Goal: Task Accomplishment & Management: Manage account settings

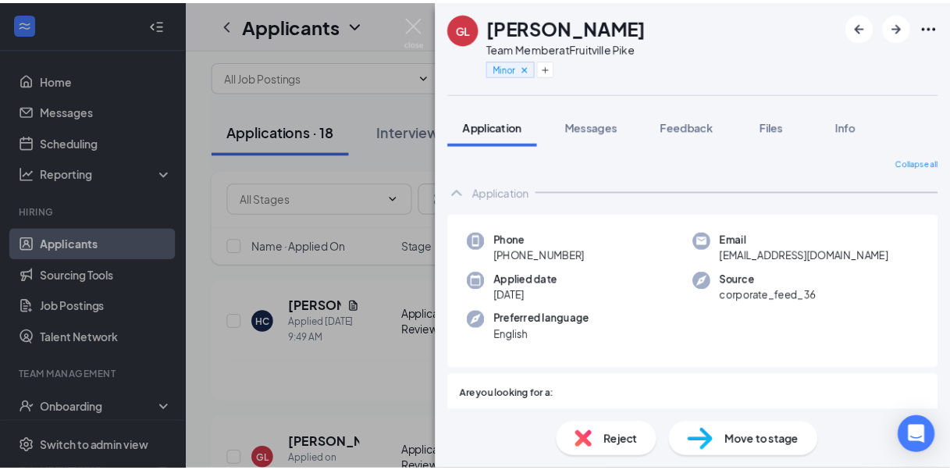
scroll to position [286, 0]
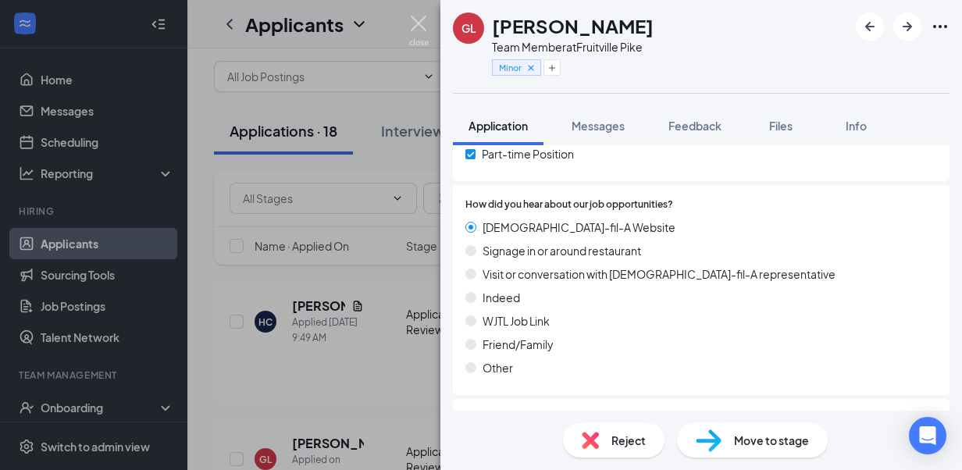
click at [412, 33] on img at bounding box center [419, 31] width 20 height 30
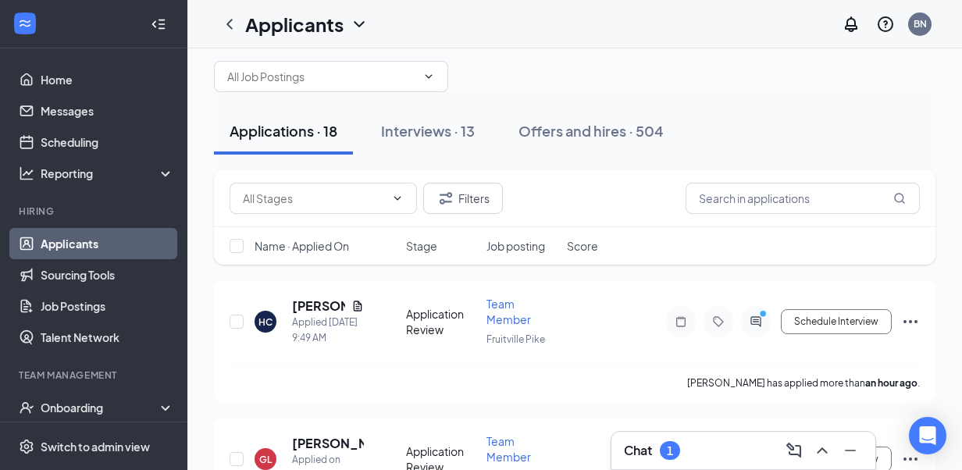
click at [611, 450] on div "Chat 1" at bounding box center [743, 450] width 264 height 37
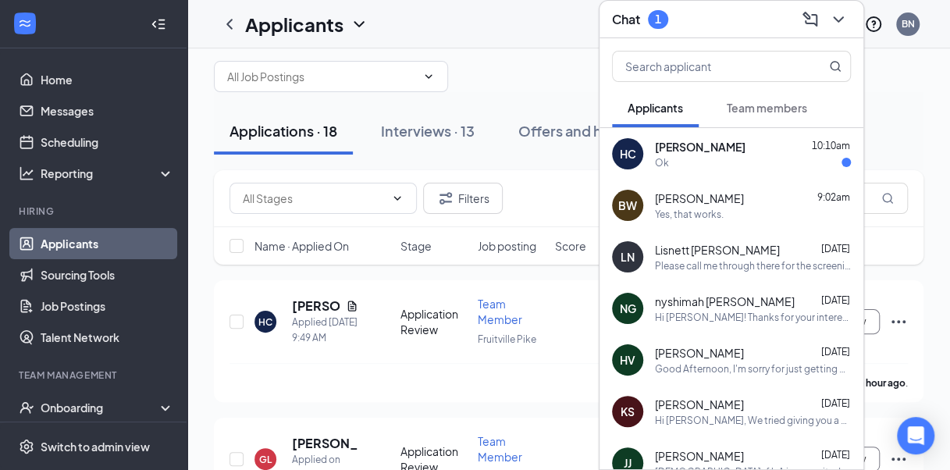
click at [709, 149] on span "[PERSON_NAME]" at bounding box center [700, 147] width 91 height 16
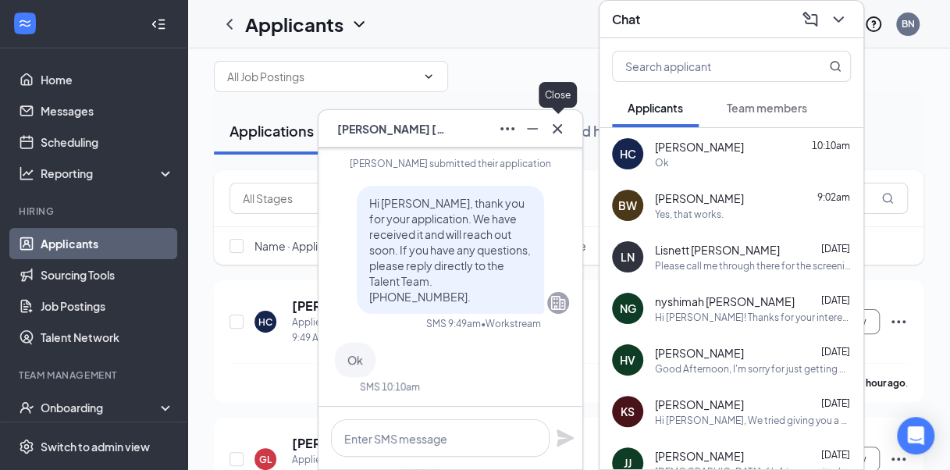
click at [558, 124] on icon "Cross" at bounding box center [557, 128] width 19 height 19
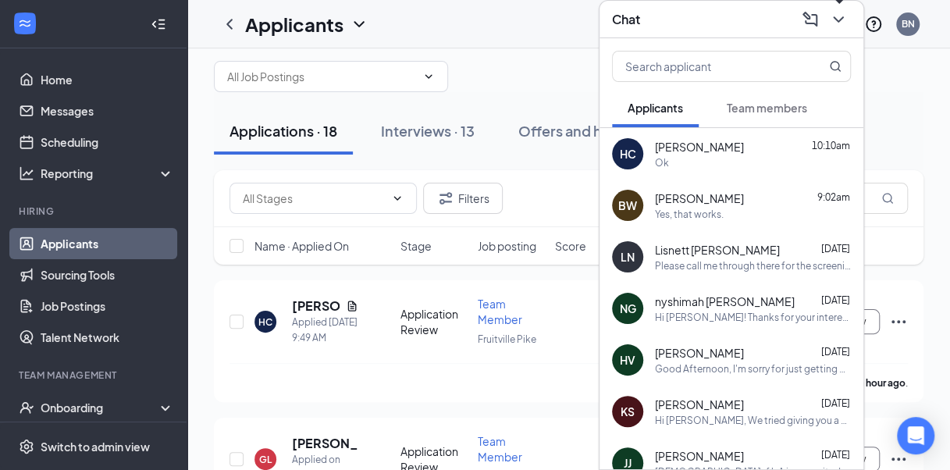
click at [841, 23] on icon "ChevronDown" at bounding box center [838, 19] width 19 height 19
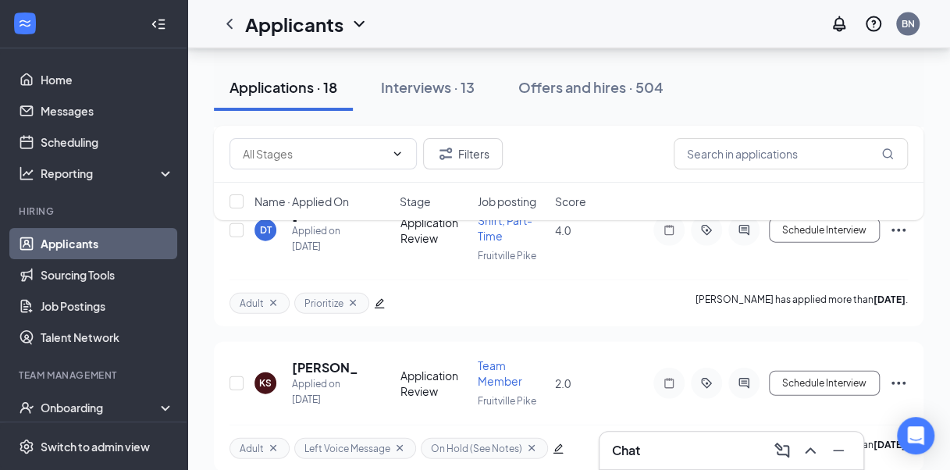
scroll to position [1684, 0]
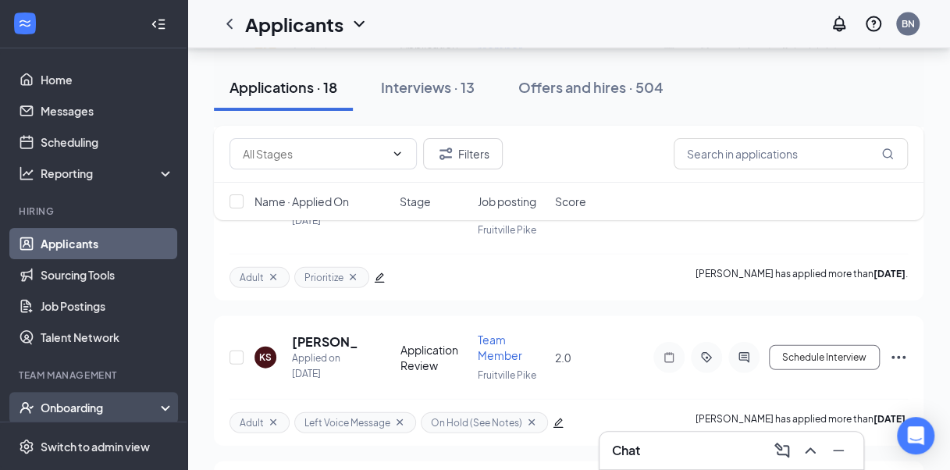
click at [76, 400] on div "Onboarding" at bounding box center [101, 408] width 120 height 16
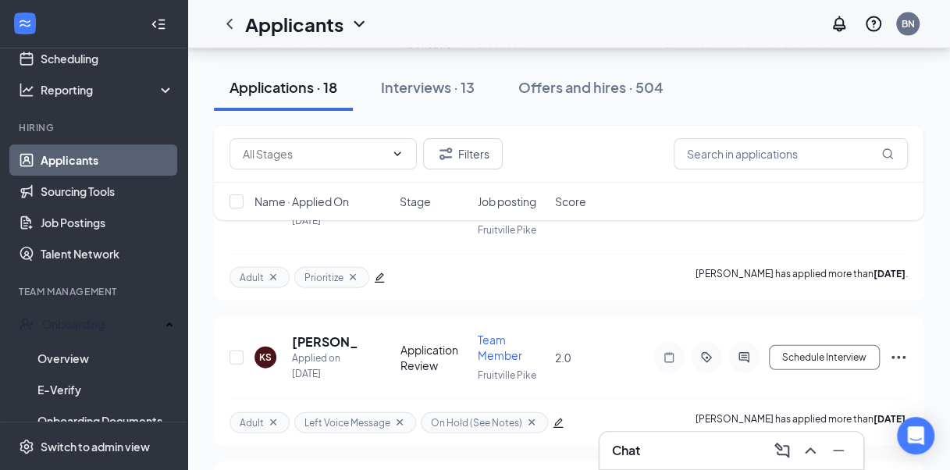
scroll to position [94, 0]
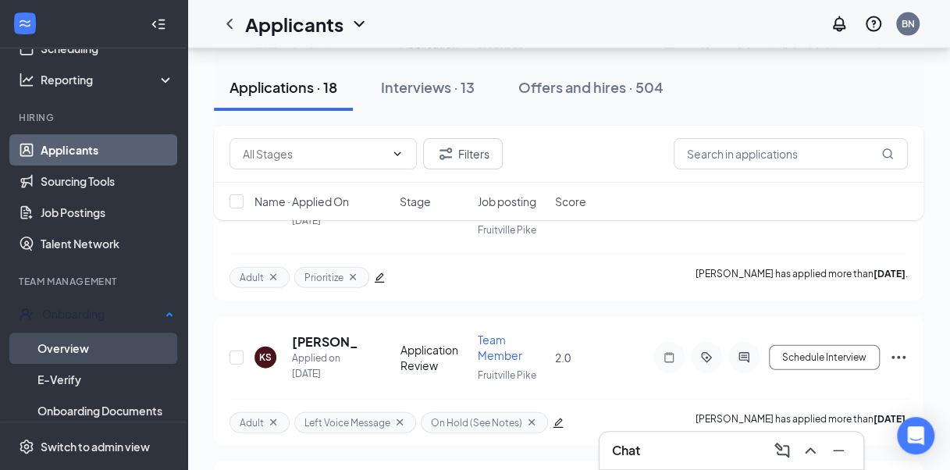
click at [88, 339] on link "Overview" at bounding box center [105, 347] width 137 height 31
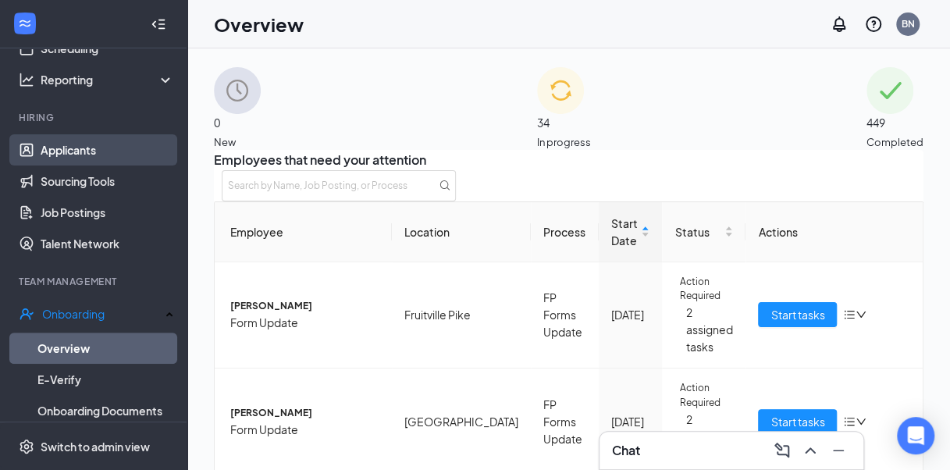
click at [80, 153] on link "Applicants" at bounding box center [107, 149] width 133 height 31
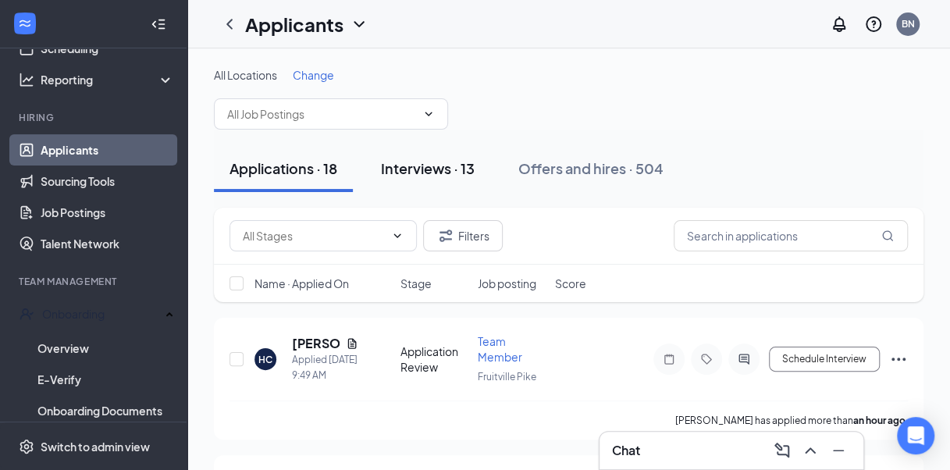
click at [421, 172] on div "Interviews · 13" at bounding box center [428, 168] width 94 height 20
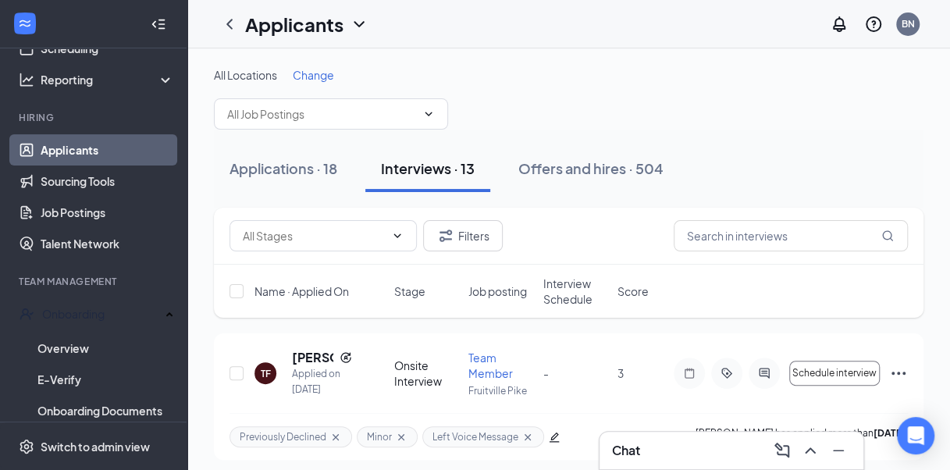
click at [637, 448] on h3 "Chat" at bounding box center [626, 450] width 28 height 17
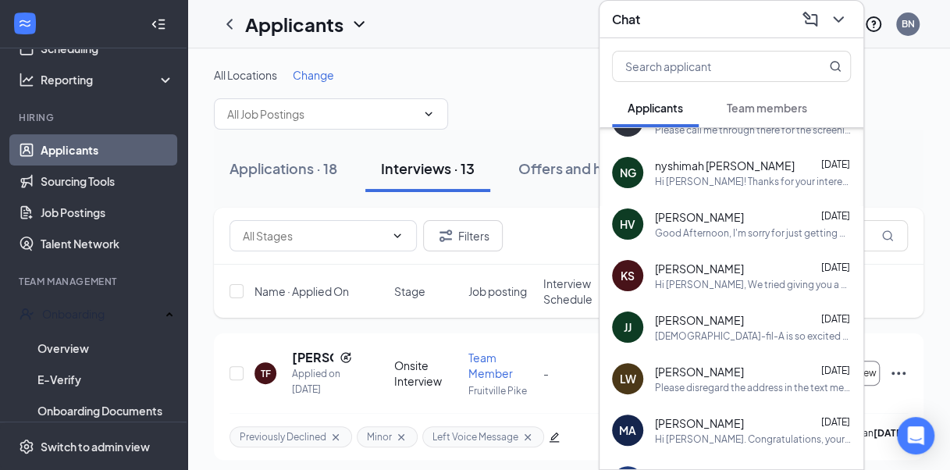
scroll to position [151, 0]
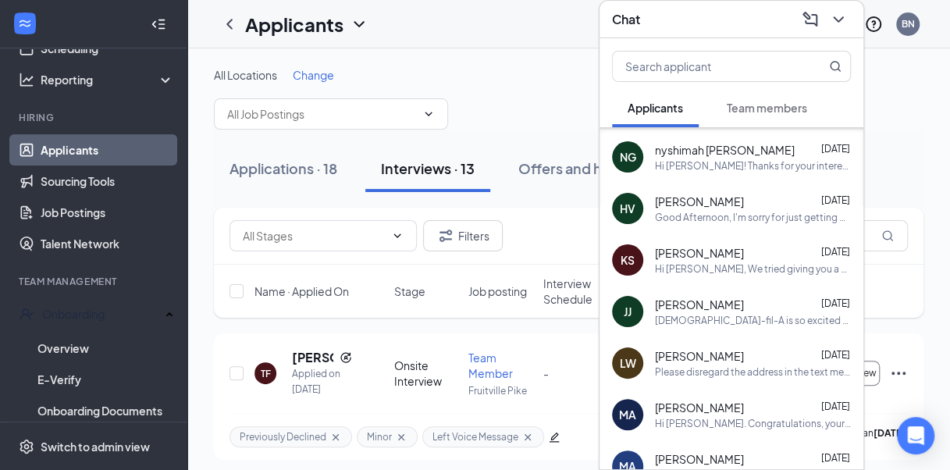
click at [677, 372] on div "Please disregard the address in the text message and come to our [GEOGRAPHIC_DA…" at bounding box center [753, 371] width 196 height 13
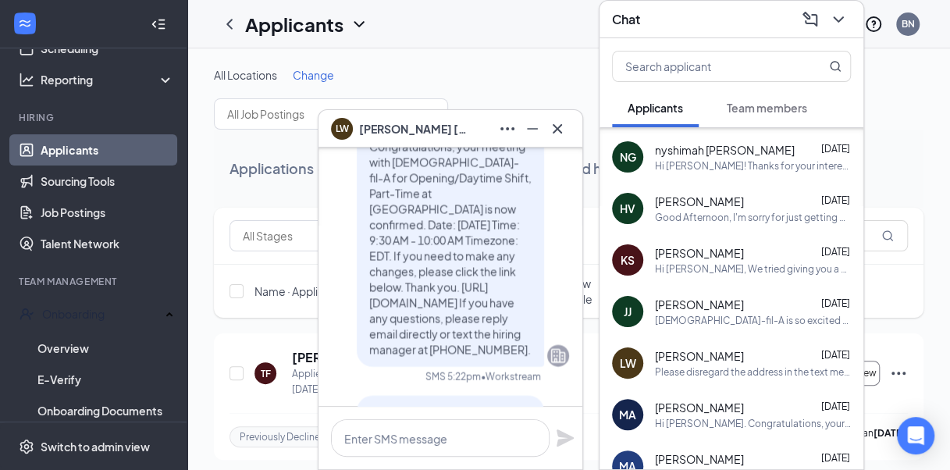
scroll to position [-148, 0]
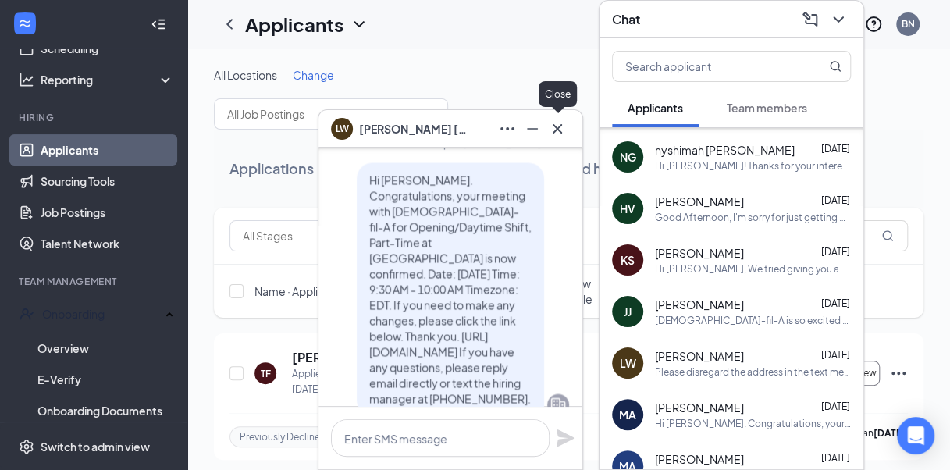
click at [556, 124] on icon "Cross" at bounding box center [557, 128] width 19 height 19
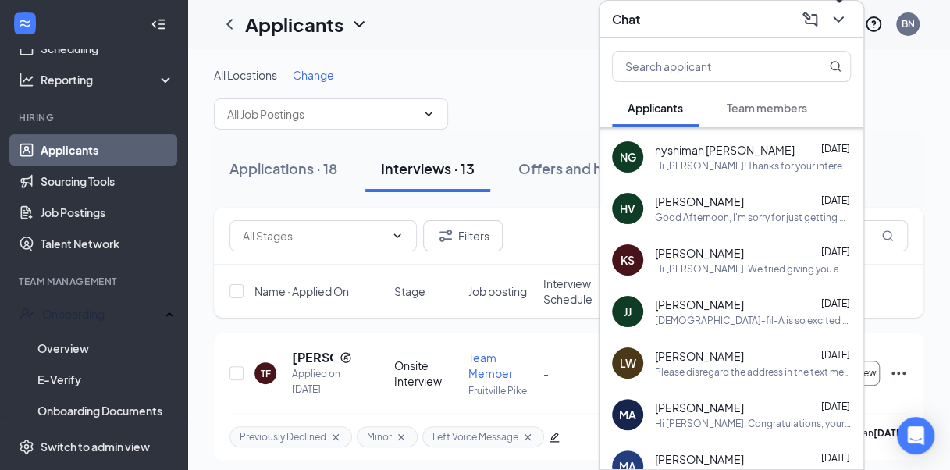
click at [839, 23] on icon "ChevronDown" at bounding box center [838, 19] width 19 height 19
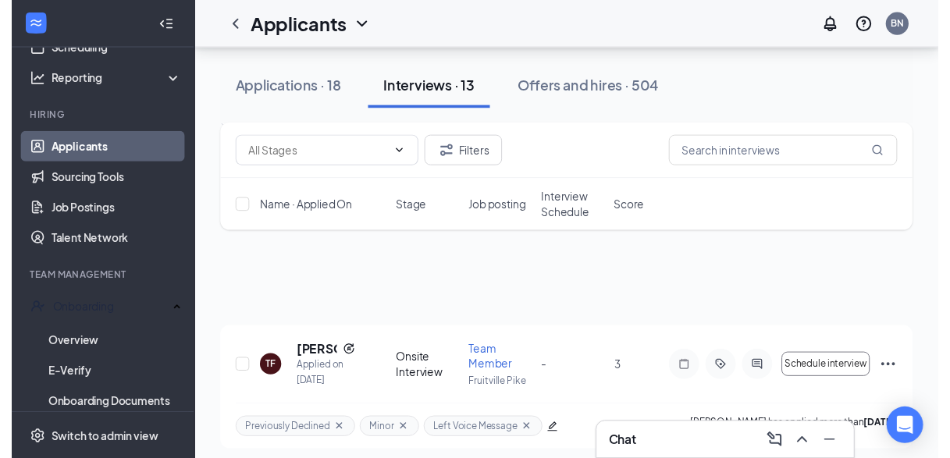
scroll to position [1439, 0]
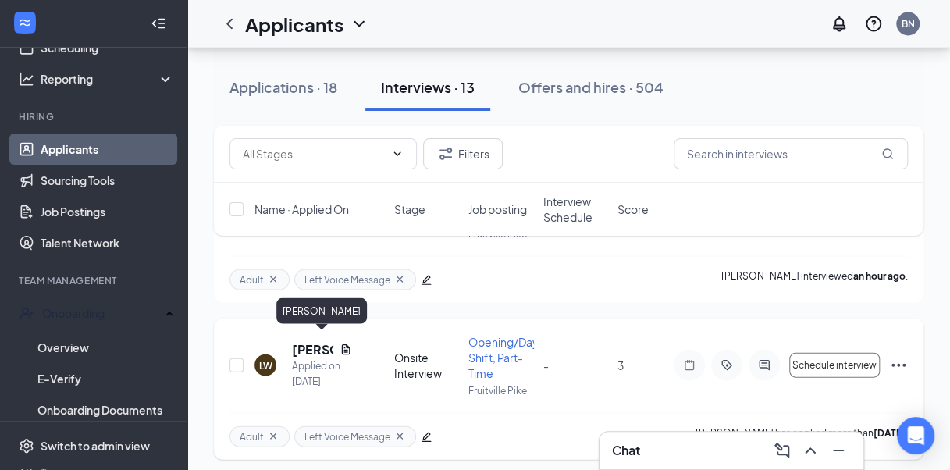
click at [305, 347] on h5 "[PERSON_NAME]" at bounding box center [312, 349] width 41 height 17
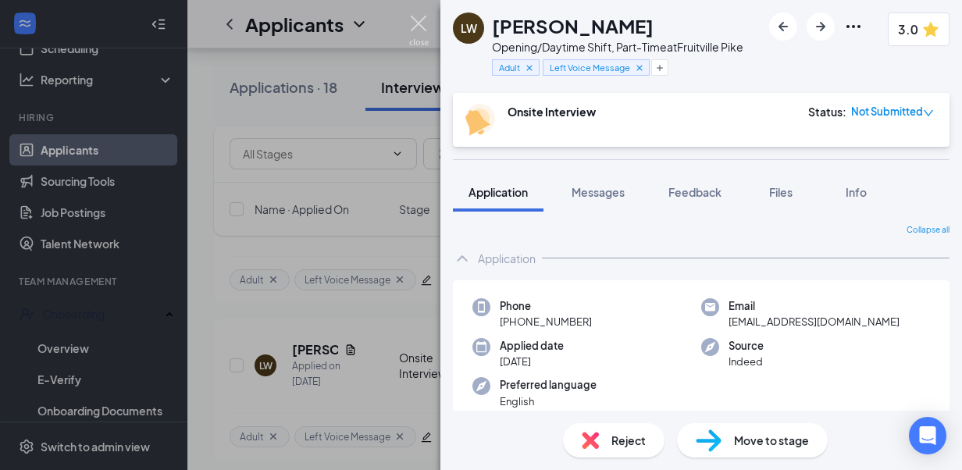
click at [412, 20] on img at bounding box center [419, 31] width 20 height 30
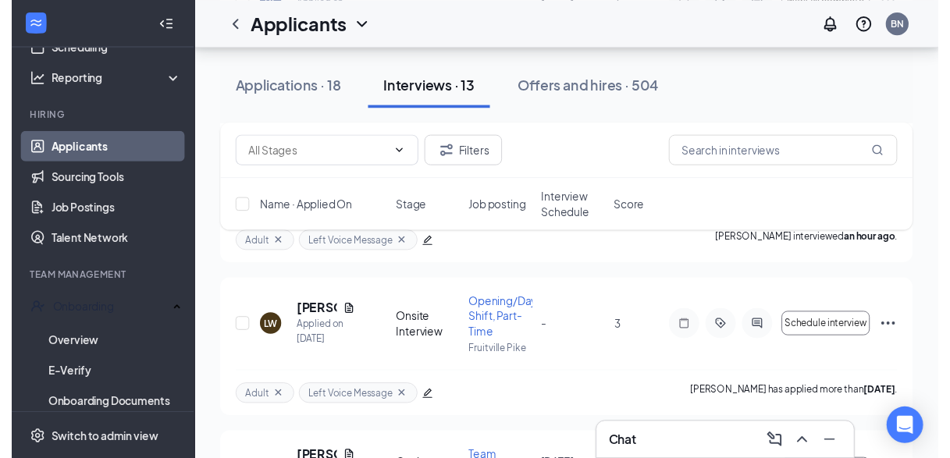
scroll to position [1477, 0]
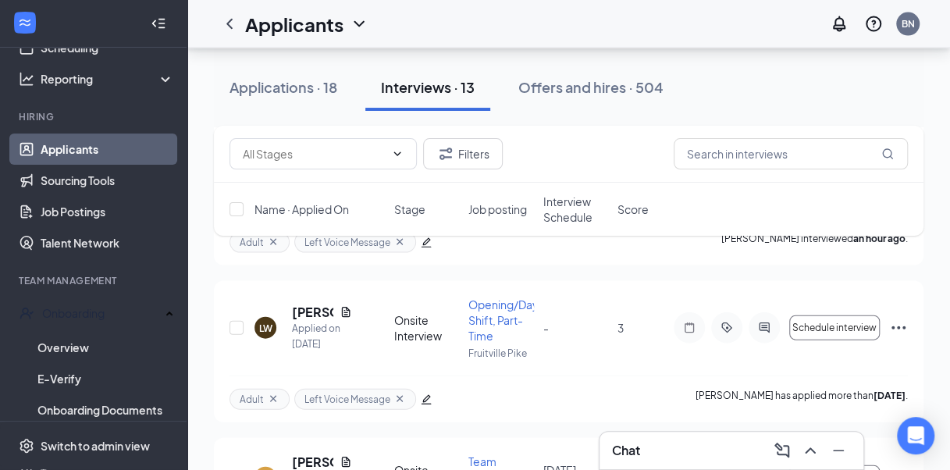
click at [645, 443] on div "Chat" at bounding box center [731, 450] width 239 height 25
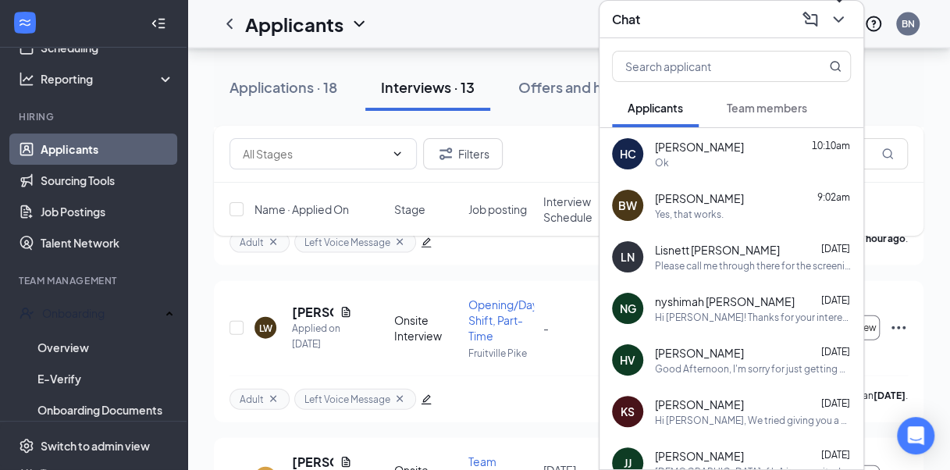
click at [848, 19] on button at bounding box center [838, 19] width 25 height 25
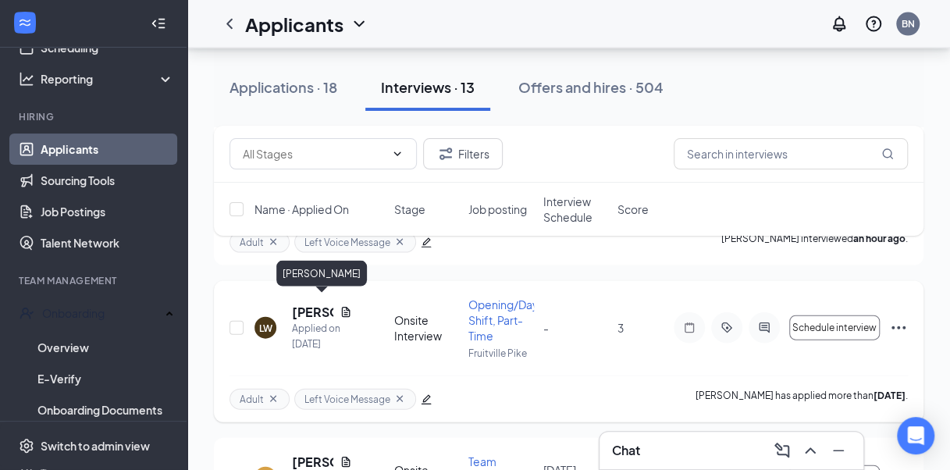
click at [311, 308] on h5 "[PERSON_NAME]" at bounding box center [312, 312] width 41 height 17
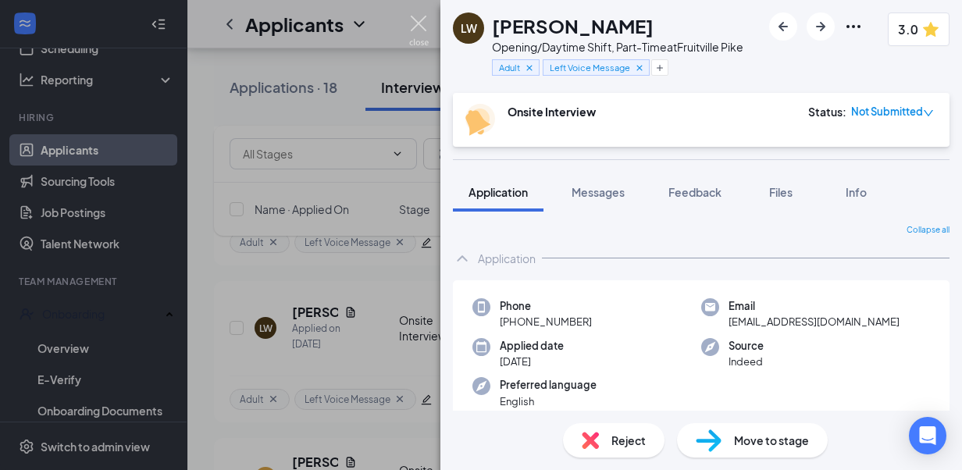
click at [417, 31] on img at bounding box center [419, 31] width 20 height 30
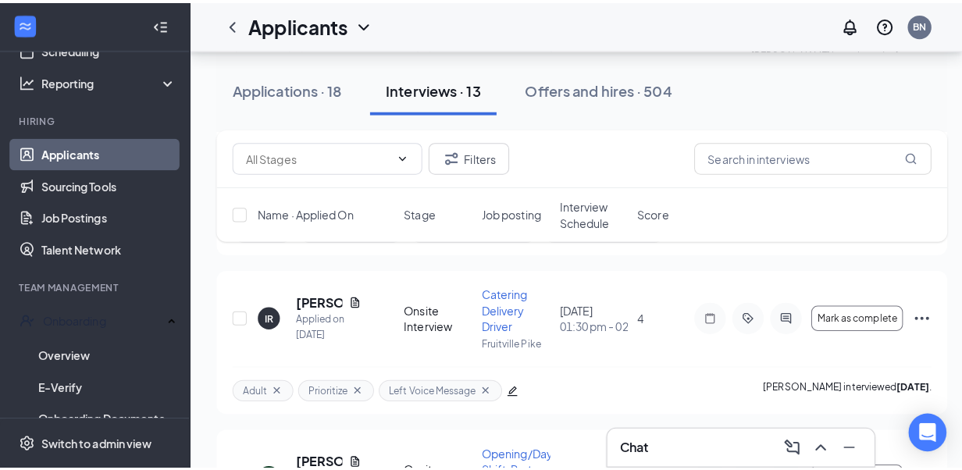
scroll to position [841, 0]
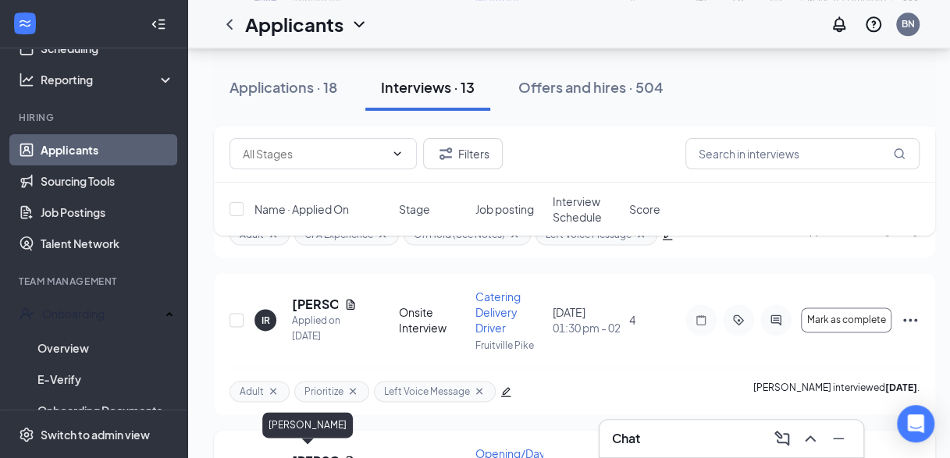
click at [308, 453] on h5 "[PERSON_NAME]" at bounding box center [315, 461] width 46 height 17
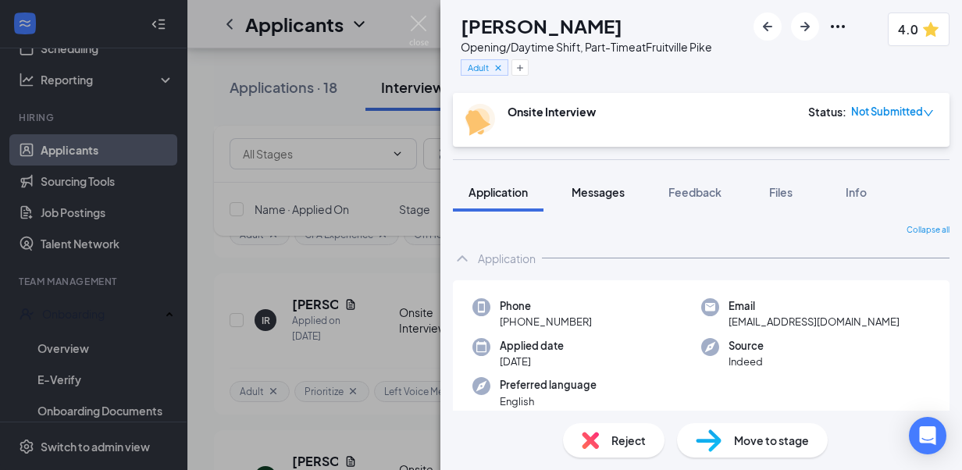
drag, startPoint x: 618, startPoint y: 197, endPoint x: 627, endPoint y: 201, distance: 9.4
click at [627, 201] on button "Messages" at bounding box center [598, 191] width 84 height 39
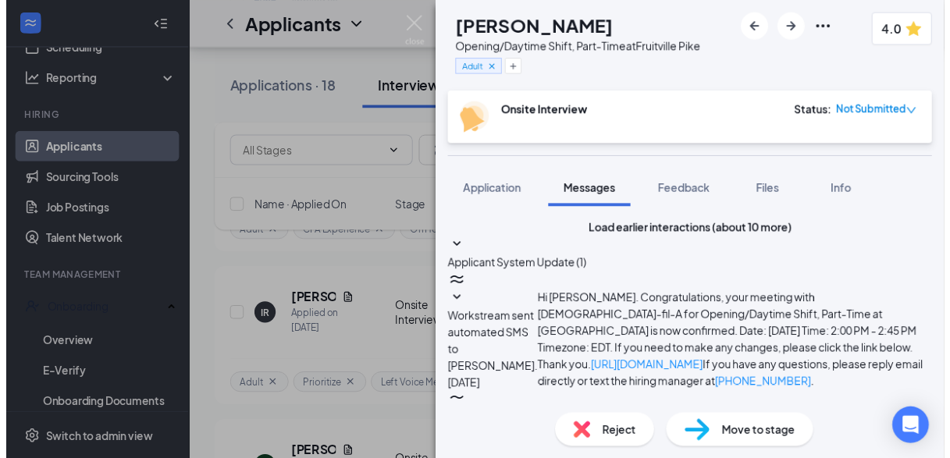
scroll to position [783, 0]
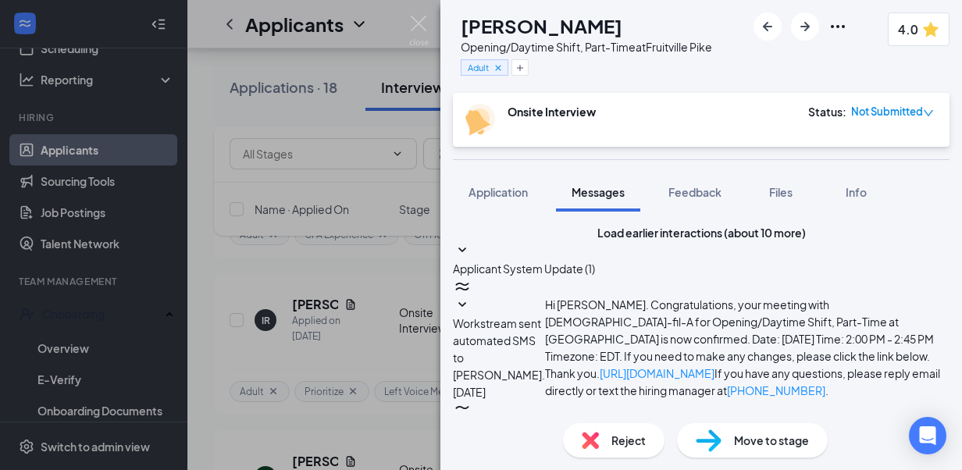
click at [407, 23] on div "HV [PERSON_NAME] Opening/Daytime Shift, Part-Time at [GEOGRAPHIC_DATA] Adult 4.…" at bounding box center [481, 235] width 962 height 470
click at [417, 20] on img at bounding box center [419, 31] width 20 height 30
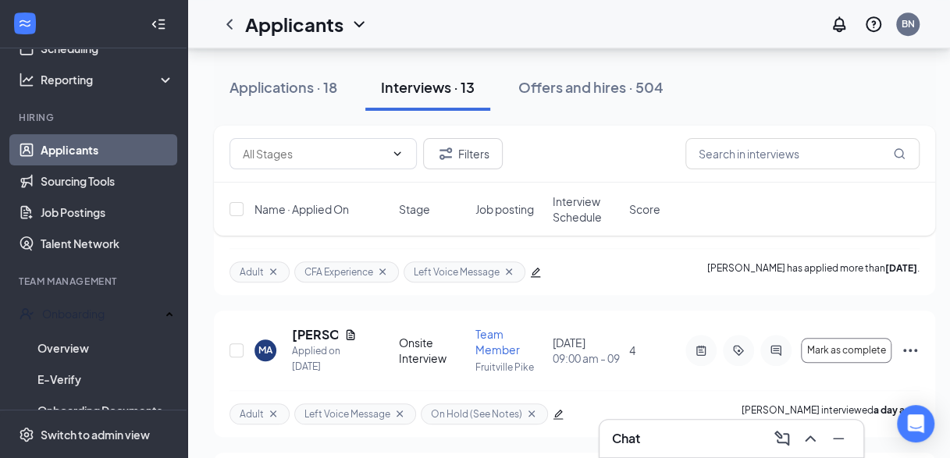
scroll to position [480, 0]
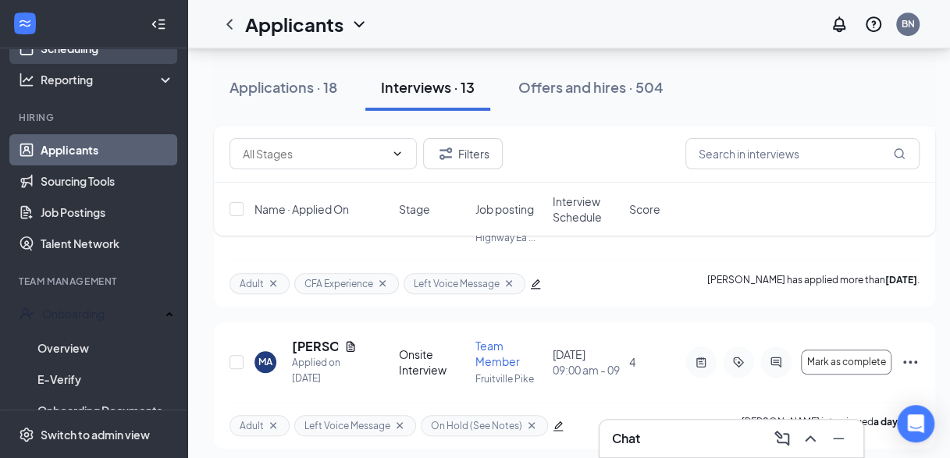
click at [89, 57] on link "Scheduling" at bounding box center [107, 48] width 133 height 31
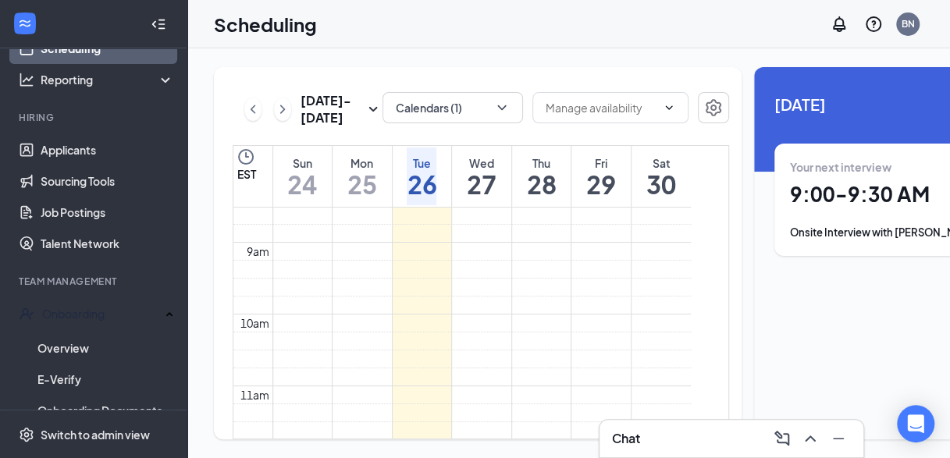
scroll to position [498, 0]
click at [279, 118] on icon "ChevronRight" at bounding box center [283, 109] width 16 height 19
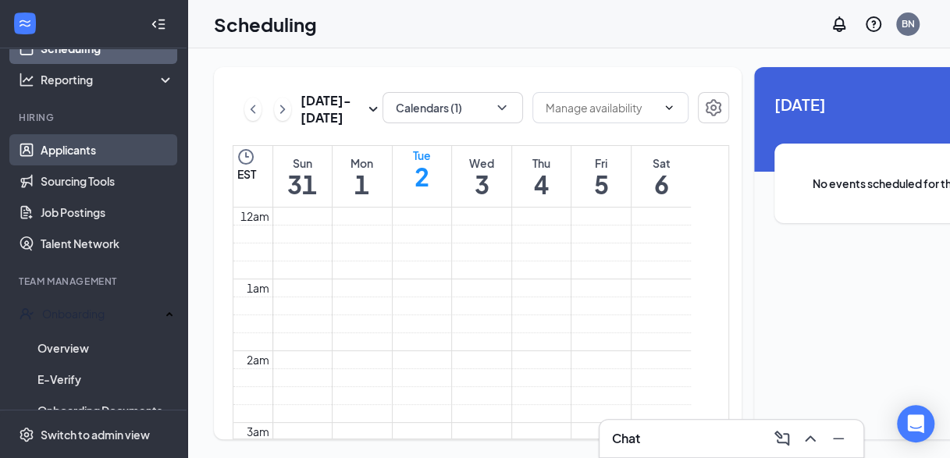
click at [88, 154] on link "Applicants" at bounding box center [107, 149] width 133 height 31
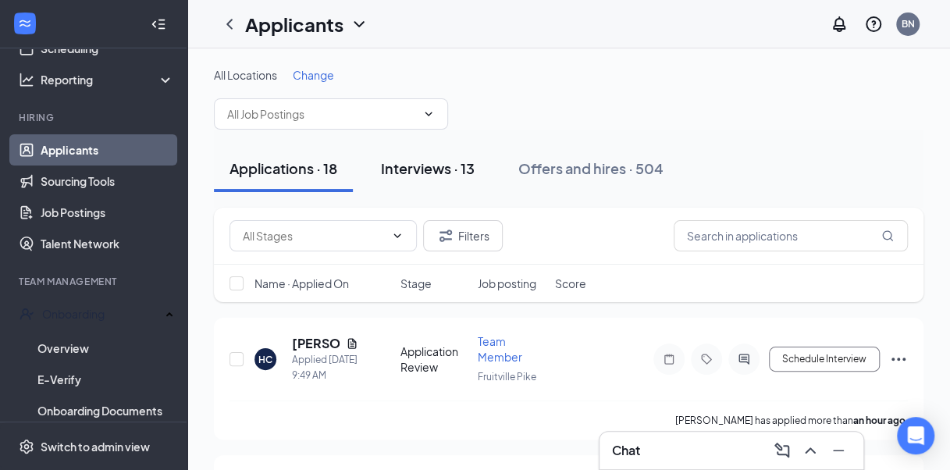
click at [457, 162] on div "Interviews · 13" at bounding box center [428, 168] width 94 height 20
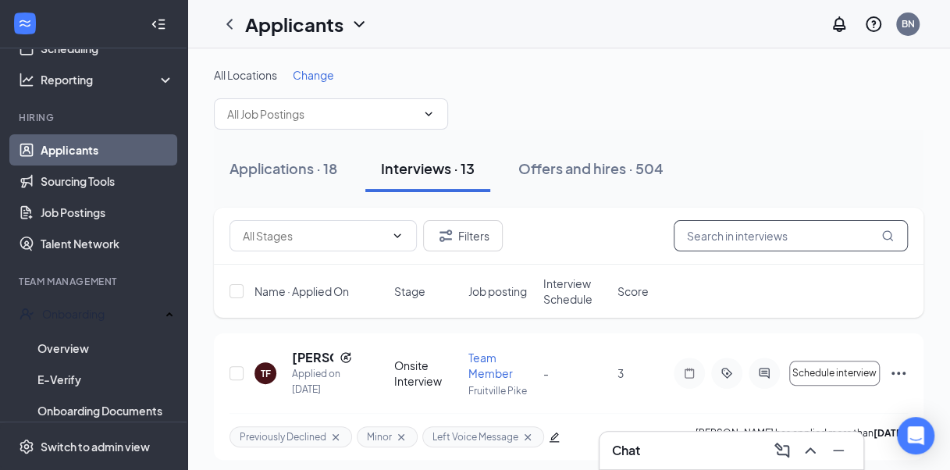
click at [759, 245] on input "text" at bounding box center [791, 235] width 234 height 31
click at [275, 169] on div "Applications · 18" at bounding box center [283, 168] width 108 height 20
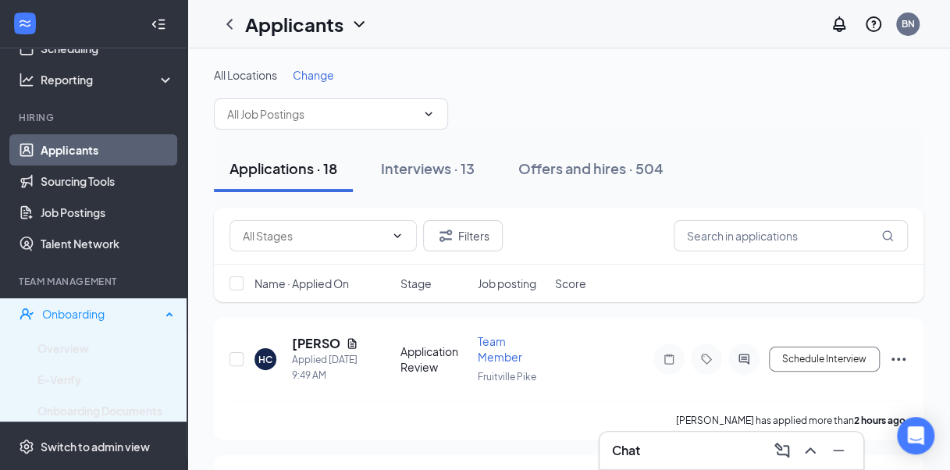
click at [81, 322] on div "Onboarding" at bounding box center [93, 313] width 187 height 31
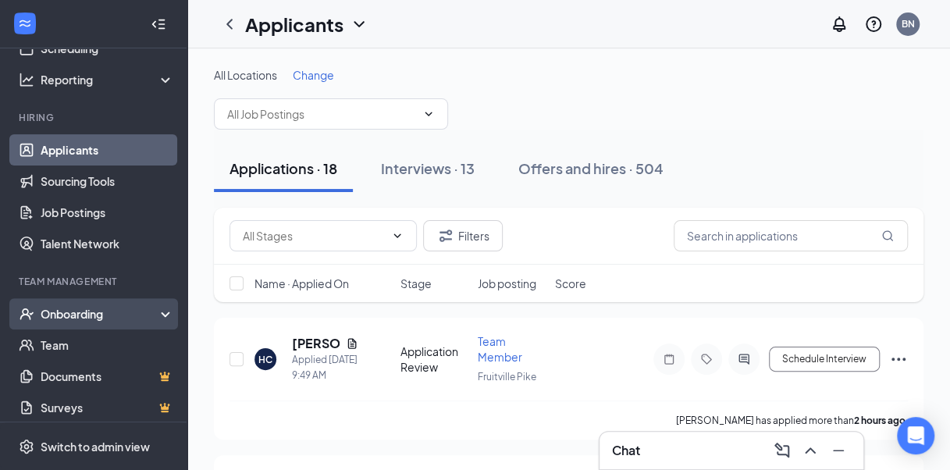
click at [75, 314] on div "Onboarding" at bounding box center [101, 314] width 120 height 16
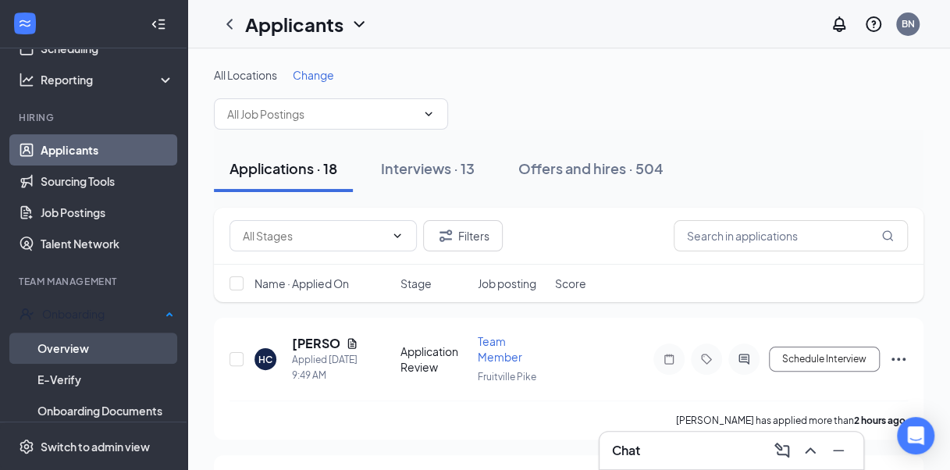
click at [59, 344] on link "Overview" at bounding box center [105, 347] width 137 height 31
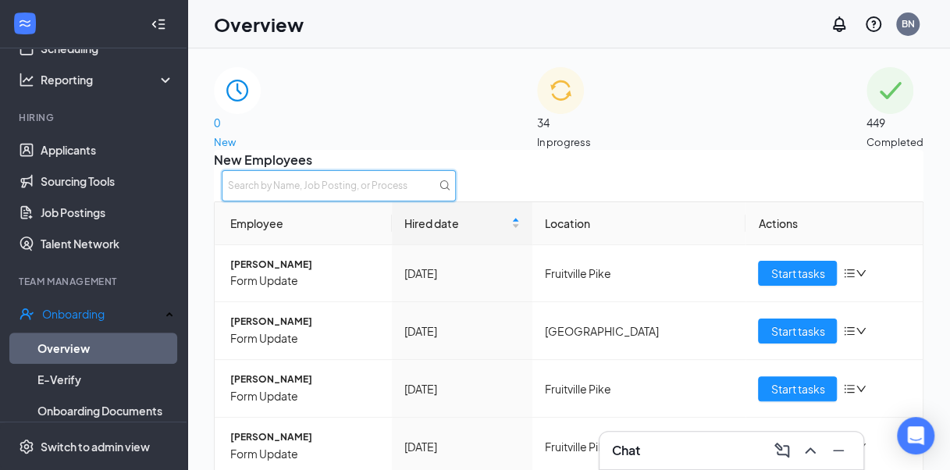
click at [456, 201] on input "text" at bounding box center [339, 185] width 234 height 31
type input "[PERSON_NAME]"
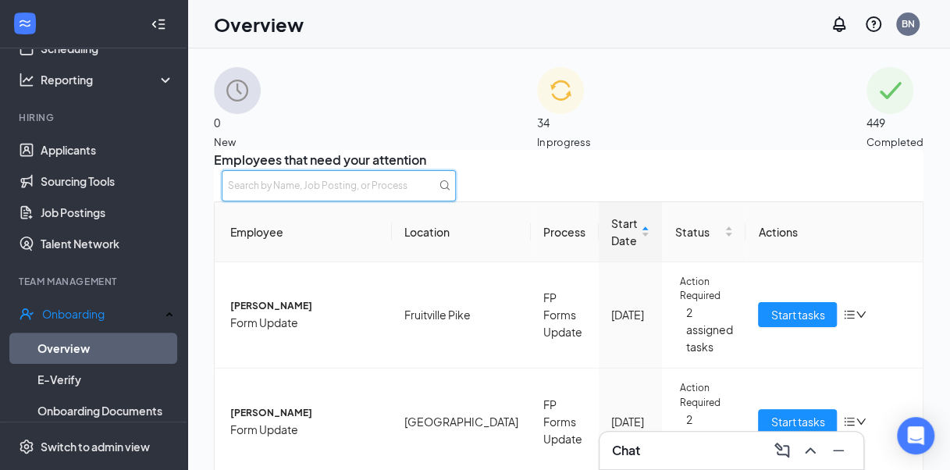
click at [456, 190] on input "text" at bounding box center [339, 185] width 234 height 31
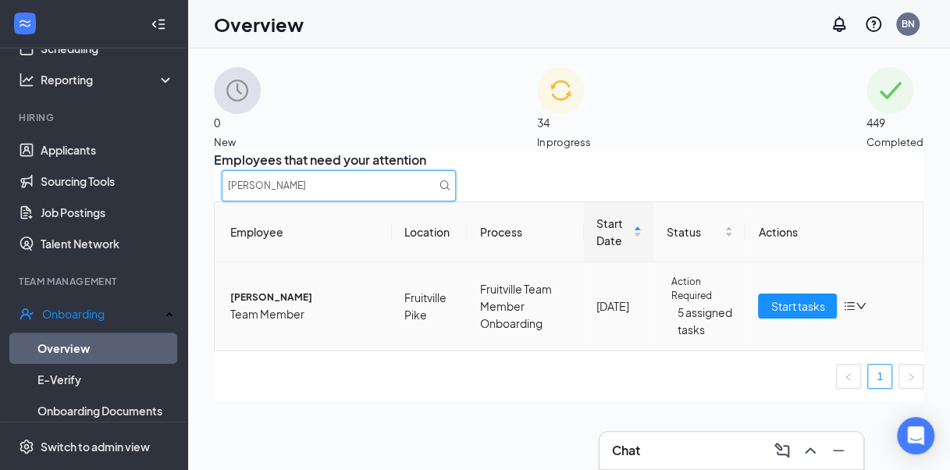
type input "[PERSON_NAME]"
click at [289, 305] on span "[PERSON_NAME]" at bounding box center [304, 297] width 149 height 15
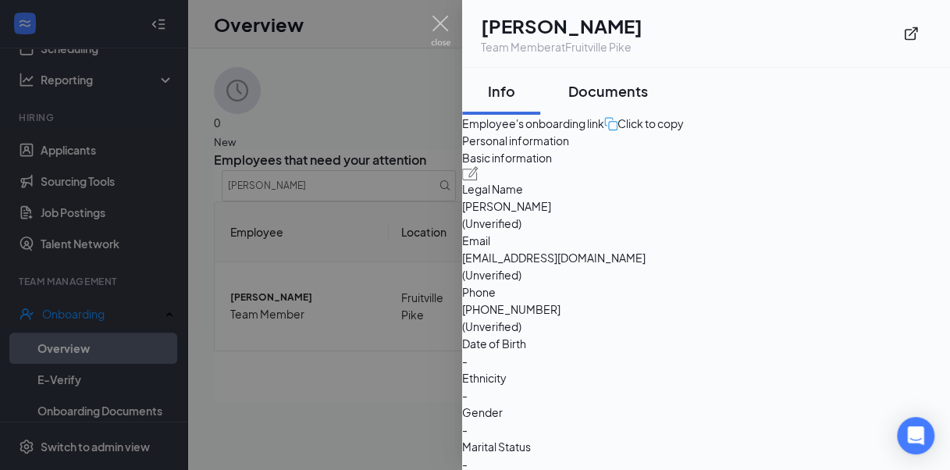
click at [612, 102] on button "Documents" at bounding box center [608, 91] width 111 height 47
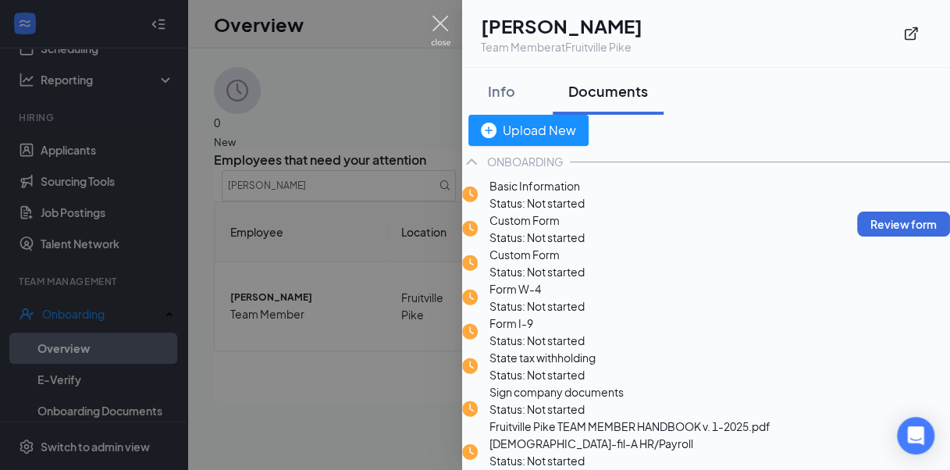
click at [437, 23] on img at bounding box center [441, 31] width 20 height 30
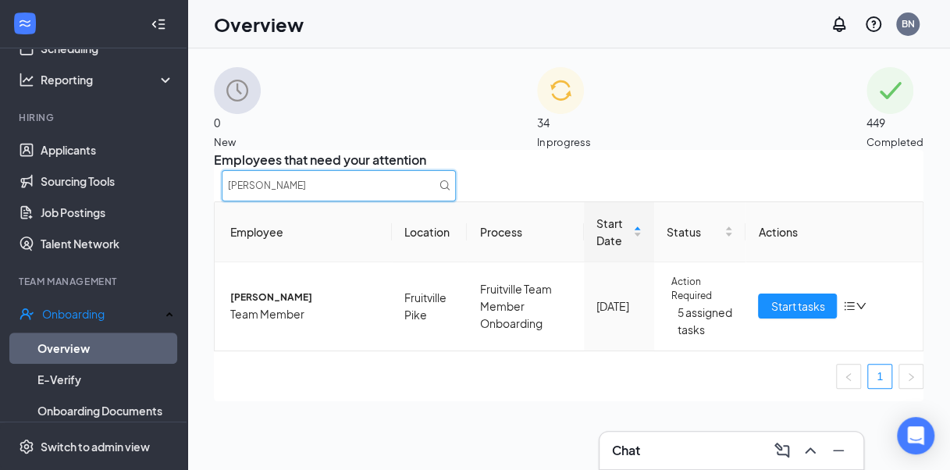
drag, startPoint x: 792, startPoint y: 203, endPoint x: 661, endPoint y: 190, distance: 131.7
click at [661, 190] on div "Employees that need your attention [PERSON_NAME]" at bounding box center [568, 175] width 709 height 51
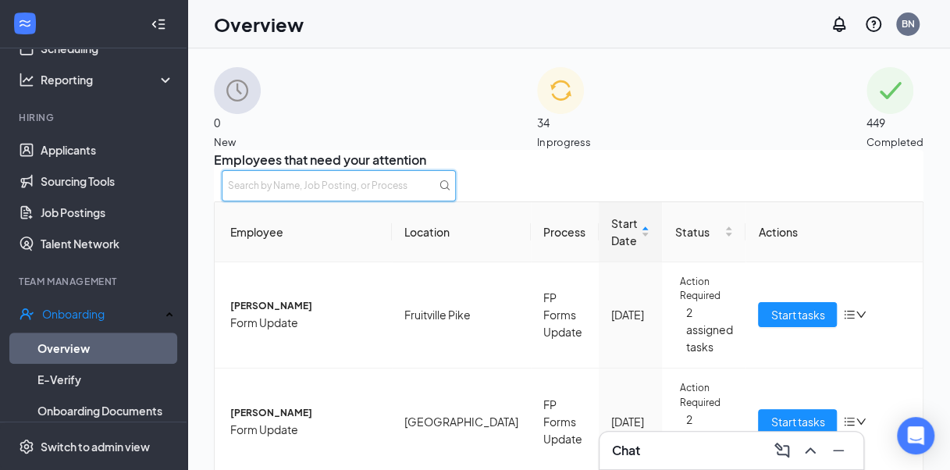
click at [456, 187] on input "text" at bounding box center [339, 185] width 234 height 31
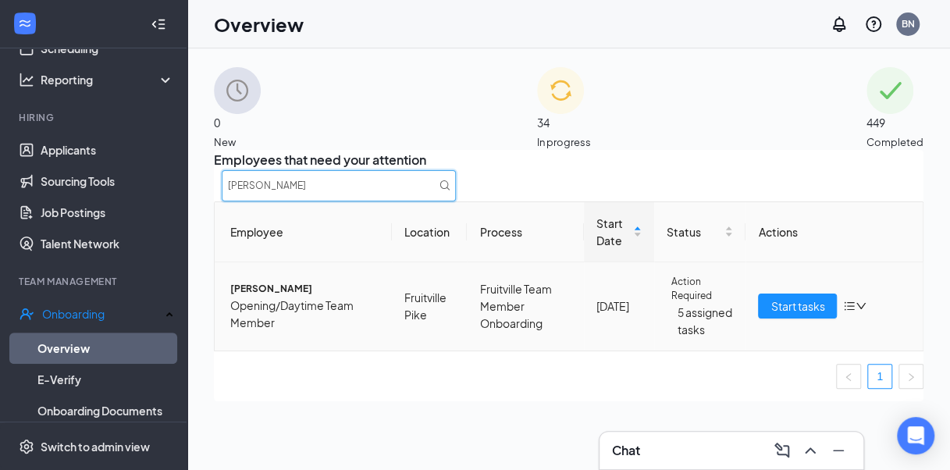
type input "[PERSON_NAME]"
click at [280, 297] on span "[PERSON_NAME]" at bounding box center [304, 289] width 149 height 15
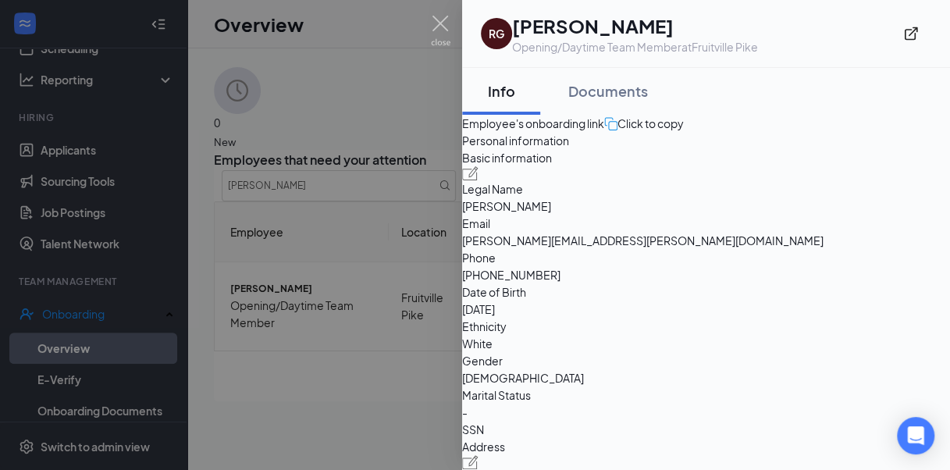
click at [637, 93] on div "Documents" at bounding box center [608, 91] width 80 height 20
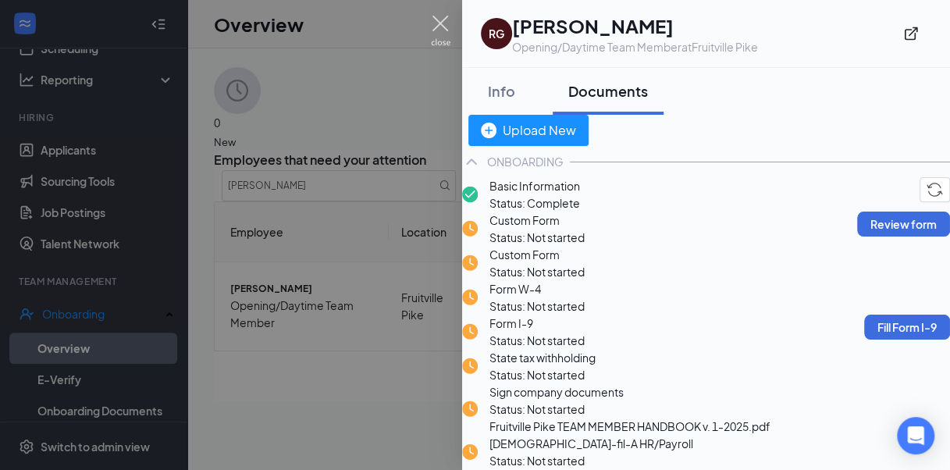
click at [439, 32] on img at bounding box center [441, 31] width 20 height 30
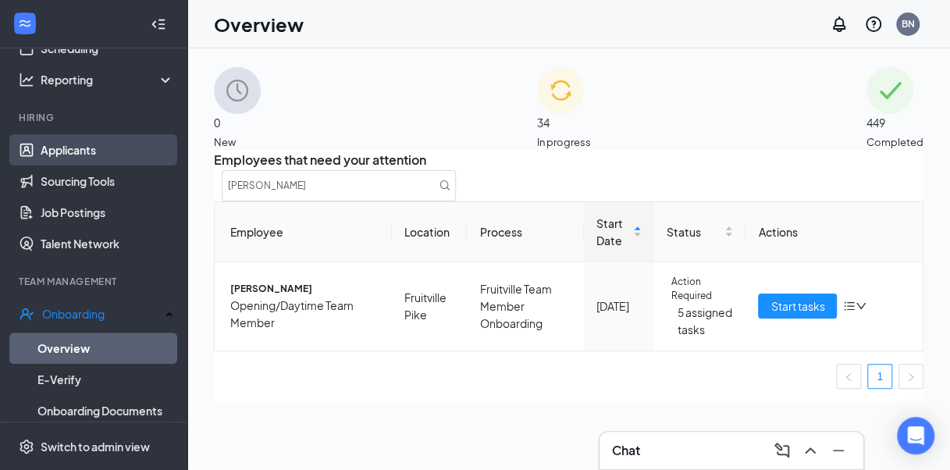
click at [81, 147] on link "Applicants" at bounding box center [107, 149] width 133 height 31
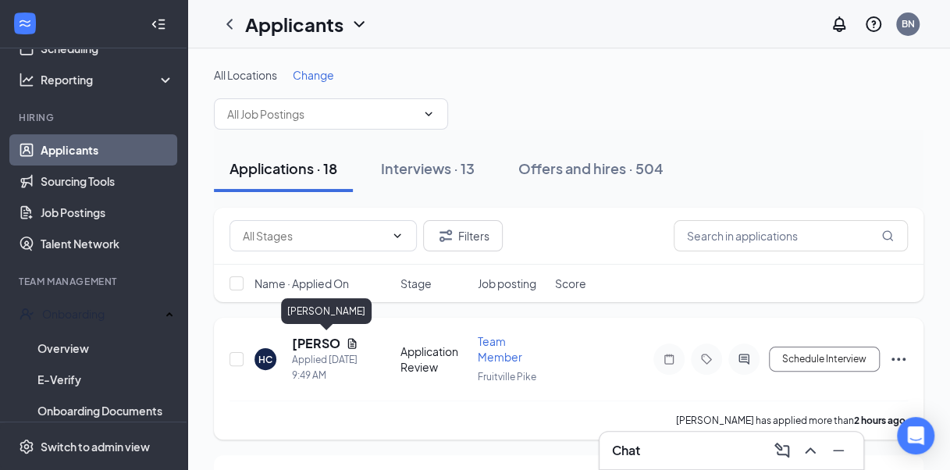
click at [301, 342] on h5 "[PERSON_NAME]" at bounding box center [316, 343] width 48 height 17
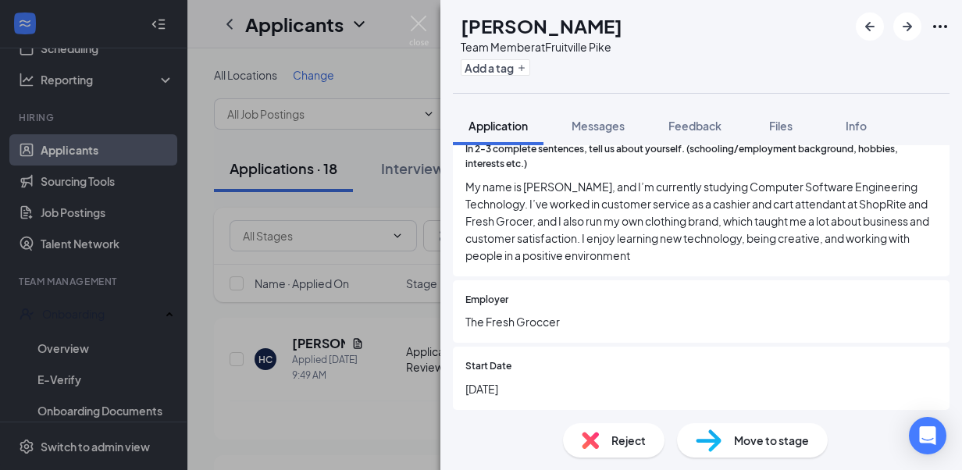
scroll to position [2138, 0]
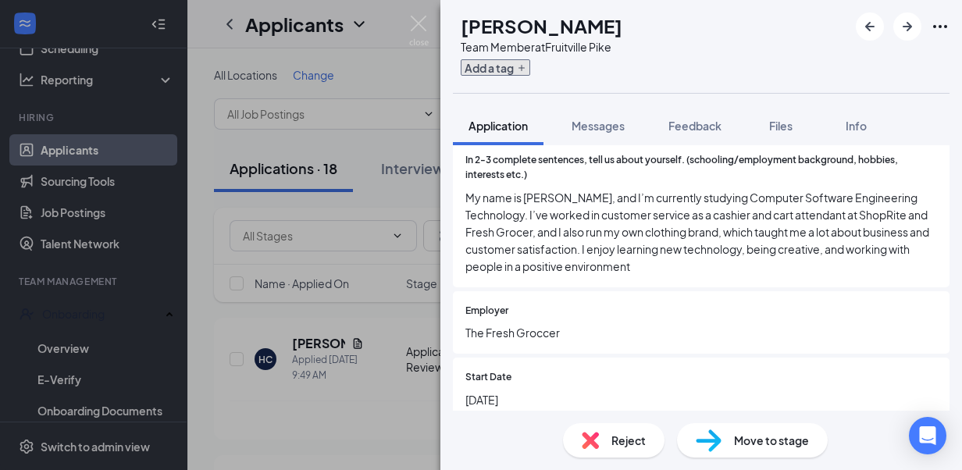
click at [525, 68] on button "Add a tag" at bounding box center [494, 67] width 69 height 16
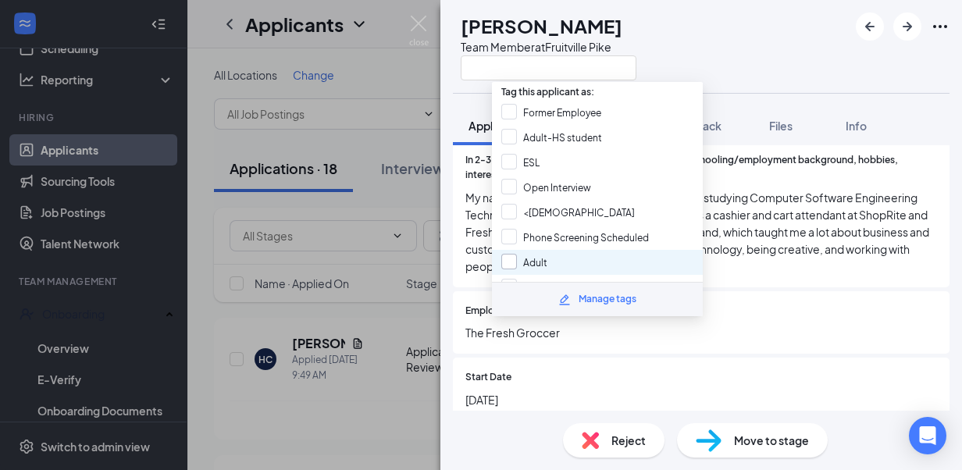
click at [516, 254] on input "Adult" at bounding box center [524, 262] width 46 height 17
checkbox input "true"
click at [742, 73] on div "[PERSON_NAME] Team Member at [GEOGRAPHIC_DATA]" at bounding box center [700, 46] width 521 height 93
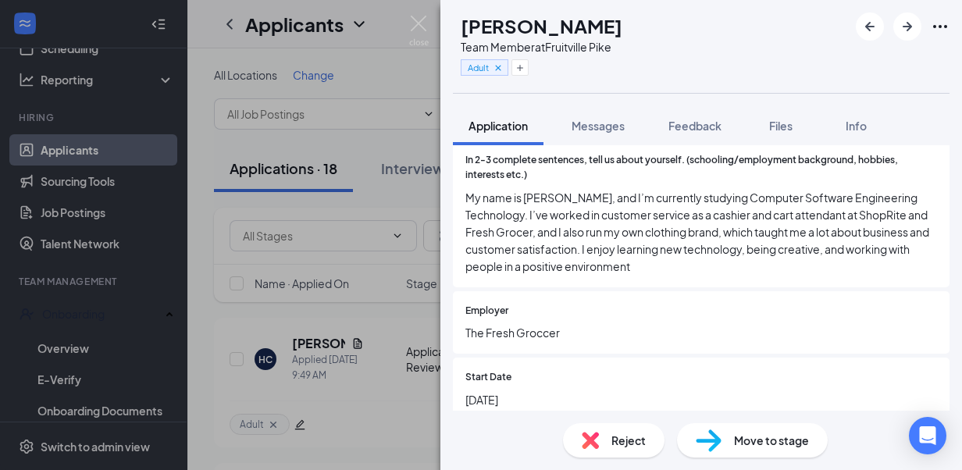
drag, startPoint x: 931, startPoint y: 261, endPoint x: 955, endPoint y: 279, distance: 29.0
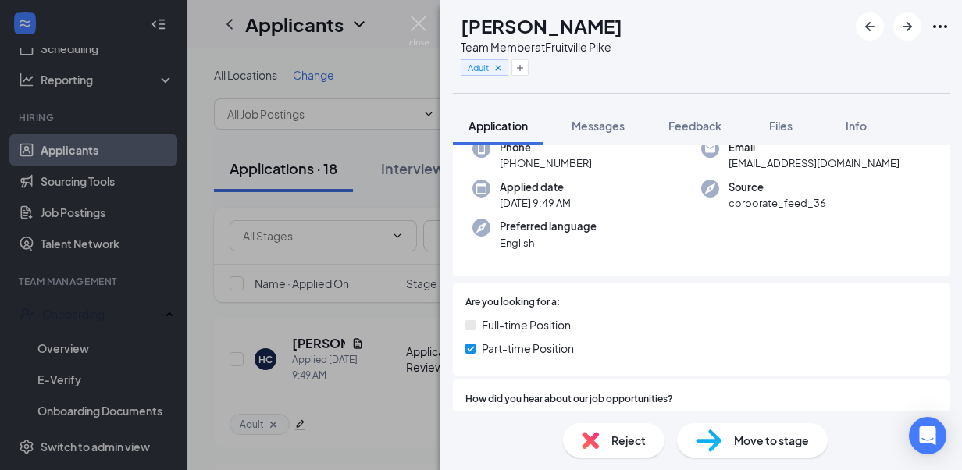
scroll to position [0, 0]
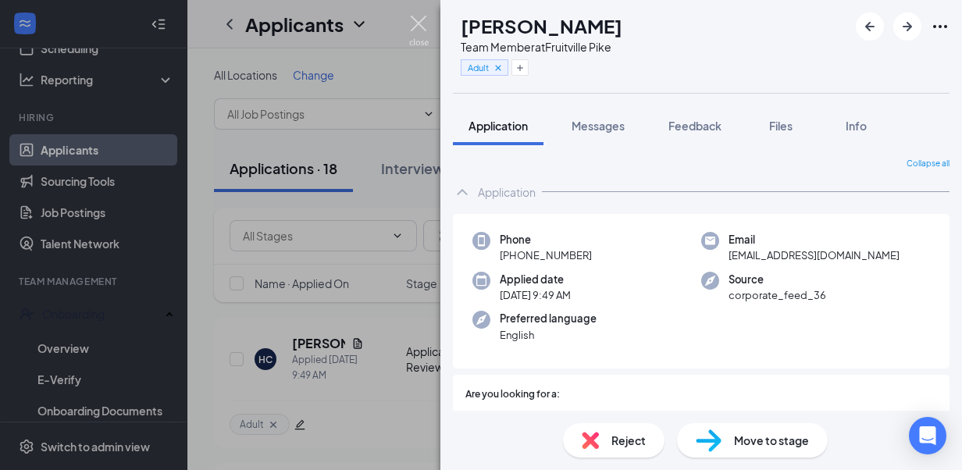
click at [417, 23] on img at bounding box center [419, 31] width 20 height 30
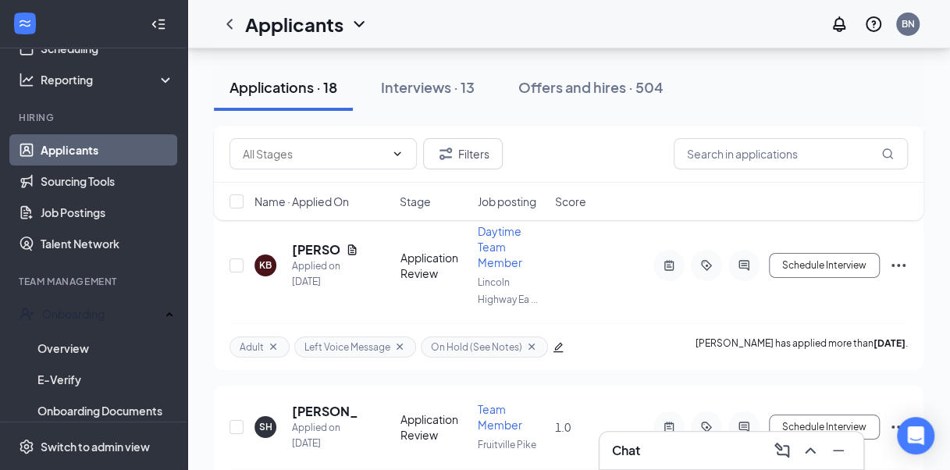
scroll to position [2571, 0]
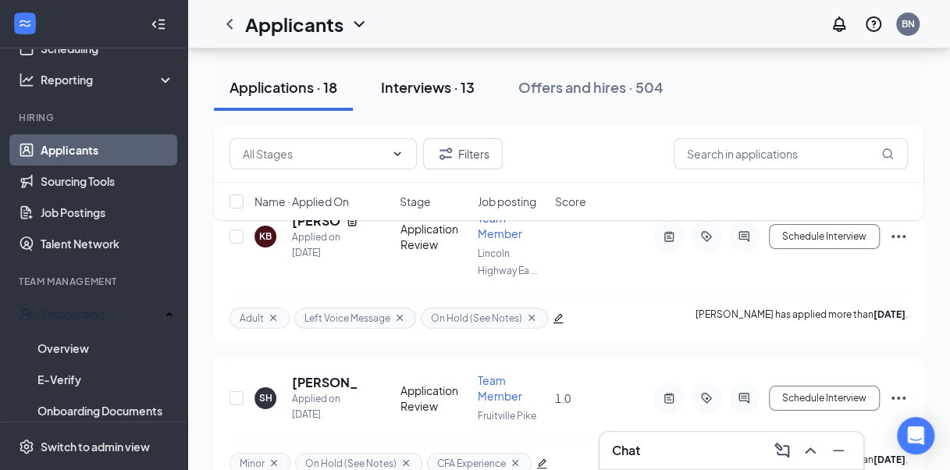
click at [432, 83] on div "Interviews · 13" at bounding box center [428, 87] width 94 height 20
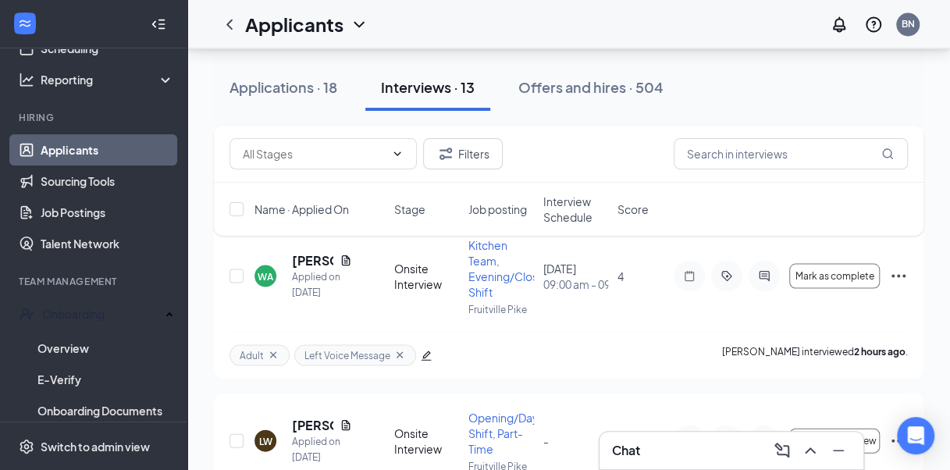
scroll to position [1347, 0]
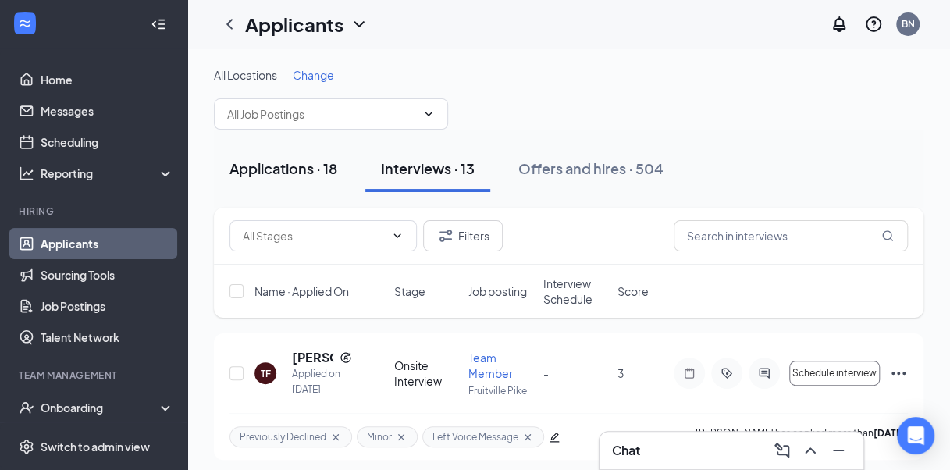
click at [254, 167] on div "Applications · 18" at bounding box center [283, 168] width 108 height 20
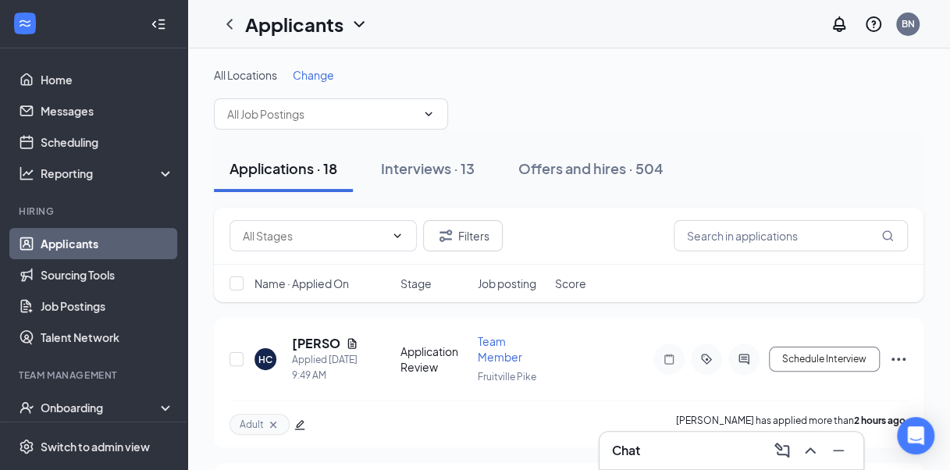
click at [110, 246] on link "Applicants" at bounding box center [107, 243] width 133 height 31
click at [716, 238] on input "text" at bounding box center [791, 235] width 234 height 31
type input "james"
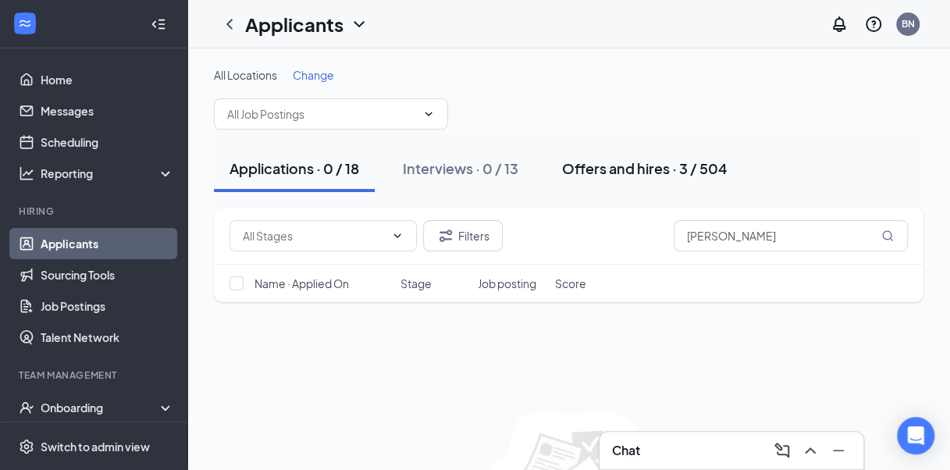
click at [610, 171] on div "Offers and hires · 3 / 504" at bounding box center [644, 168] width 165 height 20
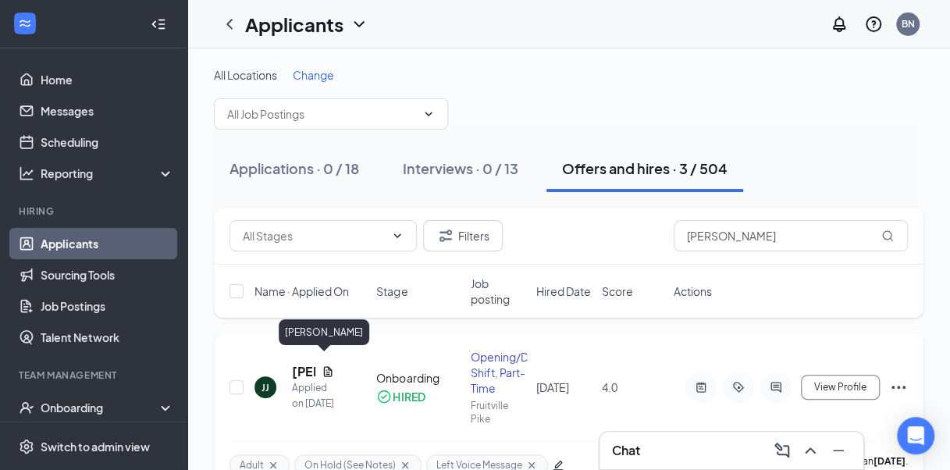
click at [297, 365] on h5 "[PERSON_NAME]" at bounding box center [303, 371] width 23 height 17
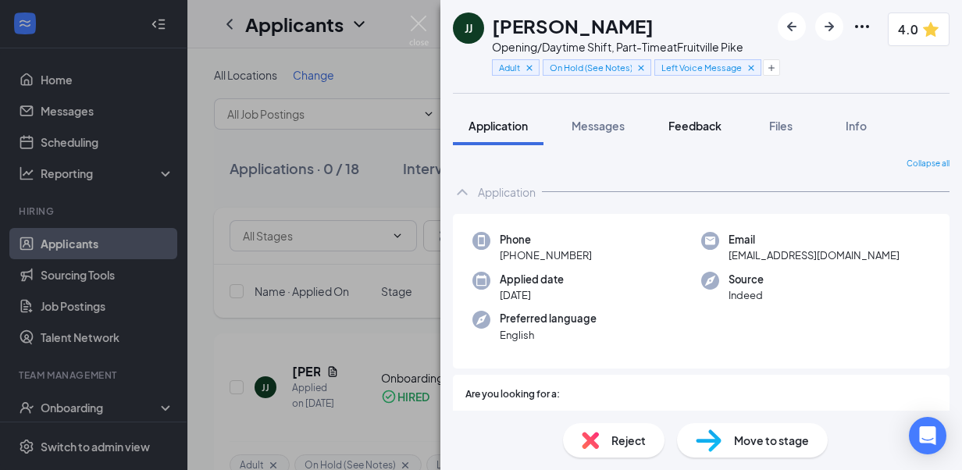
click at [718, 126] on span "Feedback" at bounding box center [694, 126] width 53 height 14
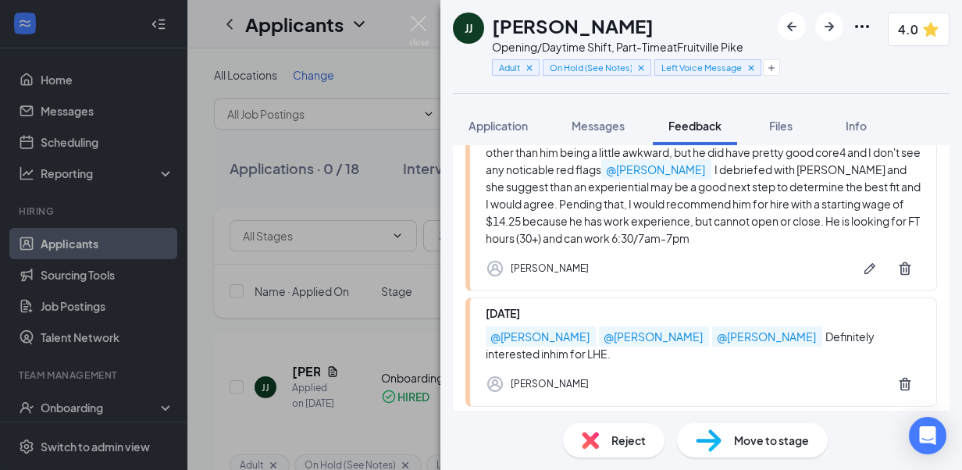
scroll to position [3918, 0]
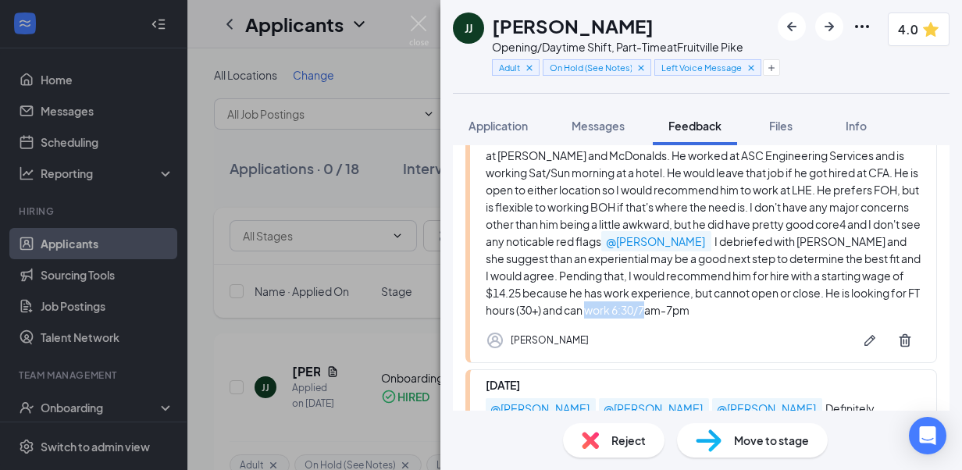
drag, startPoint x: 690, startPoint y: 392, endPoint x: 781, endPoint y: 392, distance: 91.3
click at [781, 318] on div "@ Nicole Jones @ Gabe Imhof @ Chad Habecker James had a pretty solid interview.…" at bounding box center [702, 215] width 435 height 206
drag, startPoint x: 781, startPoint y: 392, endPoint x: 700, endPoint y: 400, distance: 81.5
click at [700, 318] on div "@ Nicole Jones @ Gabe Imhof @ Chad Habecker James had a pretty solid interview.…" at bounding box center [702, 215] width 435 height 206
click at [685, 318] on div "@ Nicole Jones @ Gabe Imhof @ Chad Habecker James had a pretty solid interview.…" at bounding box center [702, 215] width 435 height 206
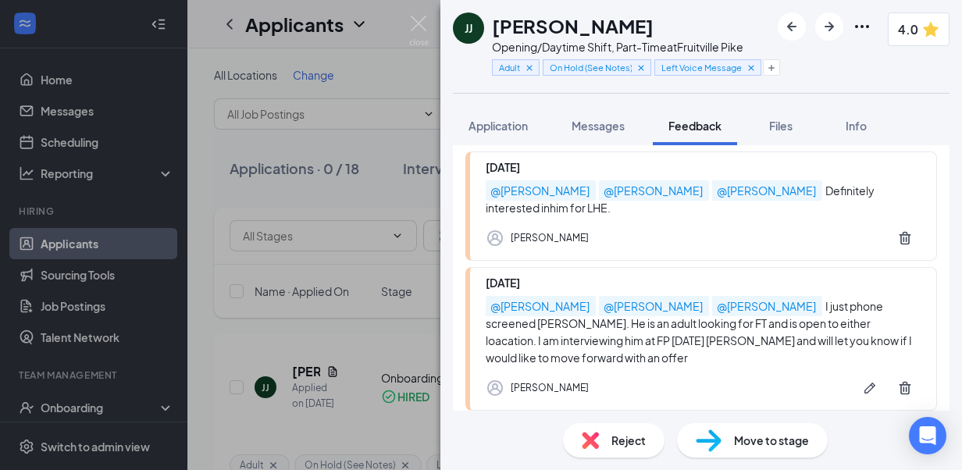
scroll to position [4115, 0]
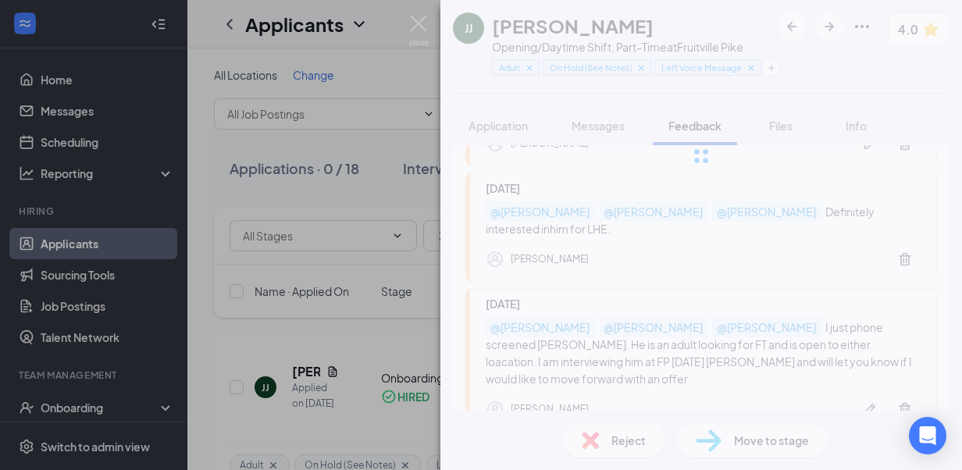
drag, startPoint x: 958, startPoint y: 379, endPoint x: 958, endPoint y: 362, distance: 17.2
click at [958, 362] on div "JJ James Jr. Opening/Daytime Shift, Part-Time at Fruitville Pike Adult On Hold …" at bounding box center [700, 235] width 521 height 470
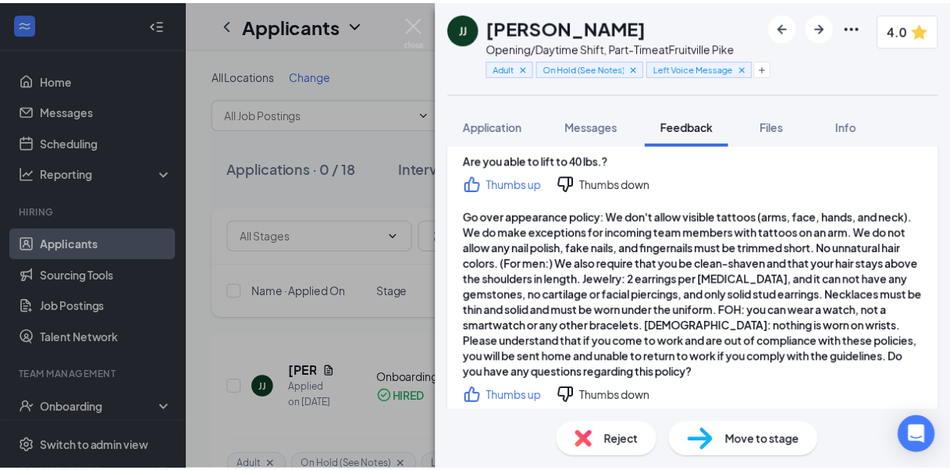
scroll to position [4302, 0]
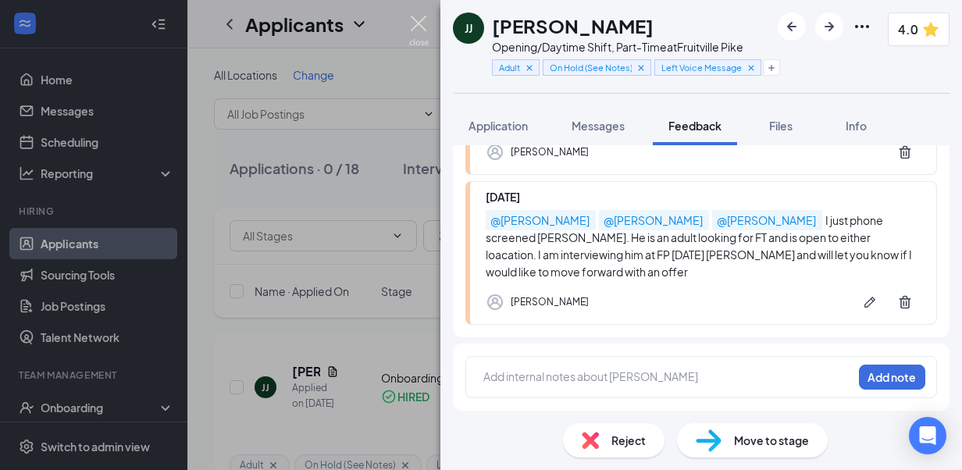
click at [409, 28] on img at bounding box center [419, 31] width 20 height 30
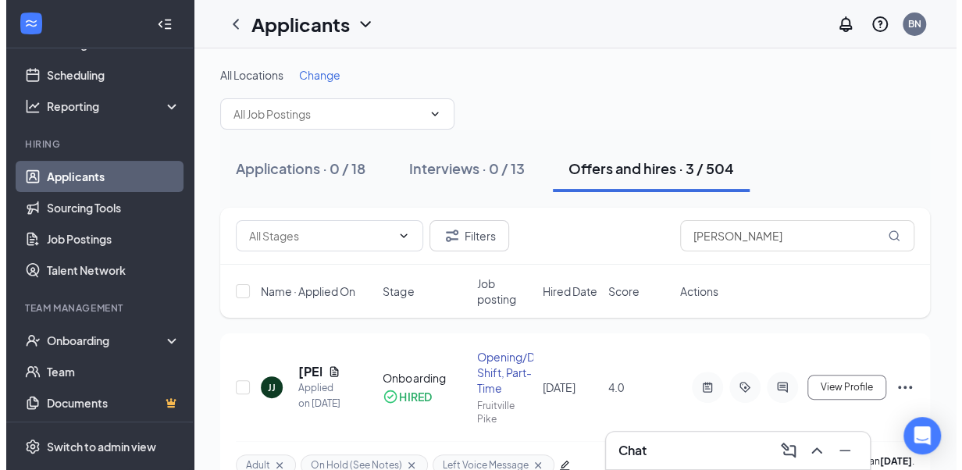
scroll to position [81, 0]
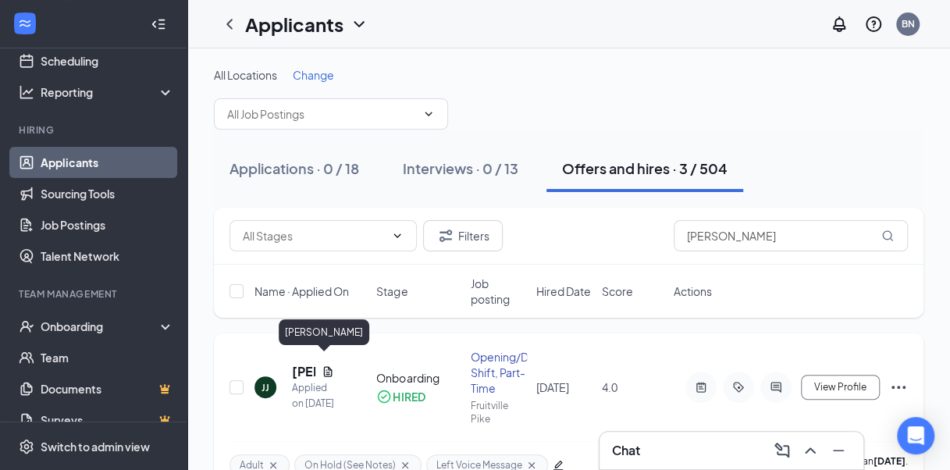
click at [309, 365] on h5 "[PERSON_NAME]" at bounding box center [303, 371] width 23 height 17
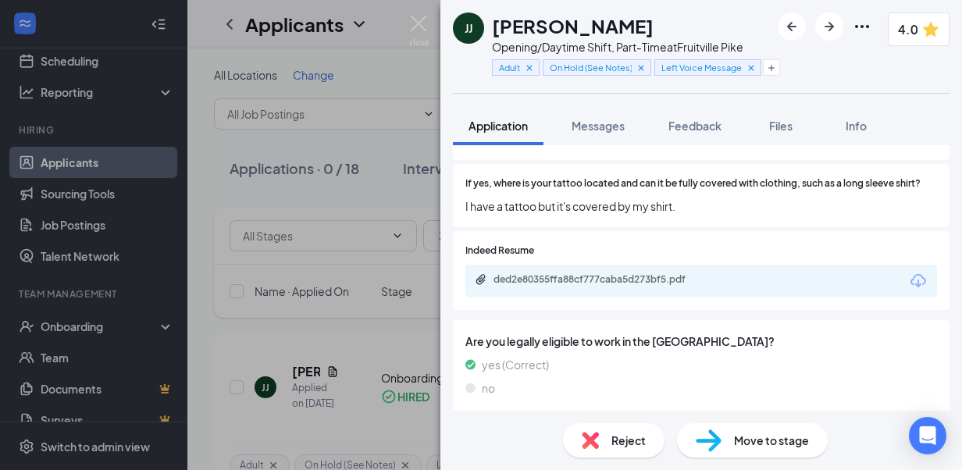
scroll to position [1563, 0]
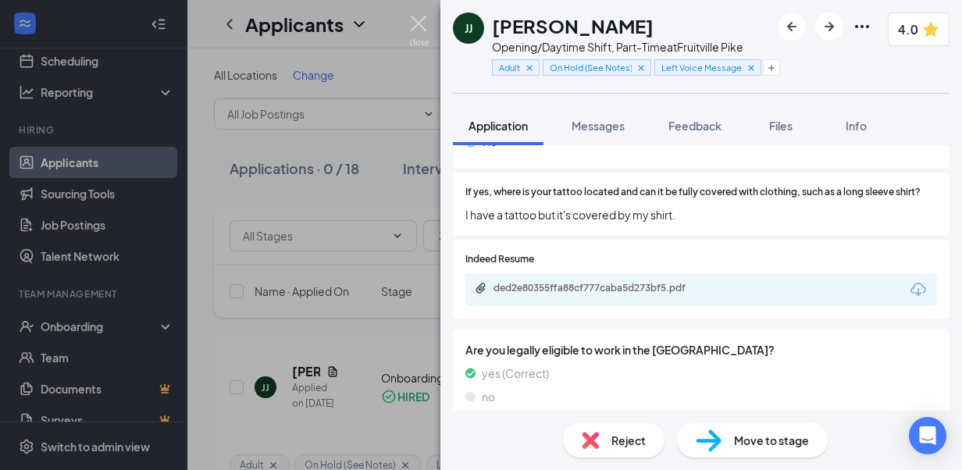
click at [415, 31] on img at bounding box center [419, 31] width 20 height 30
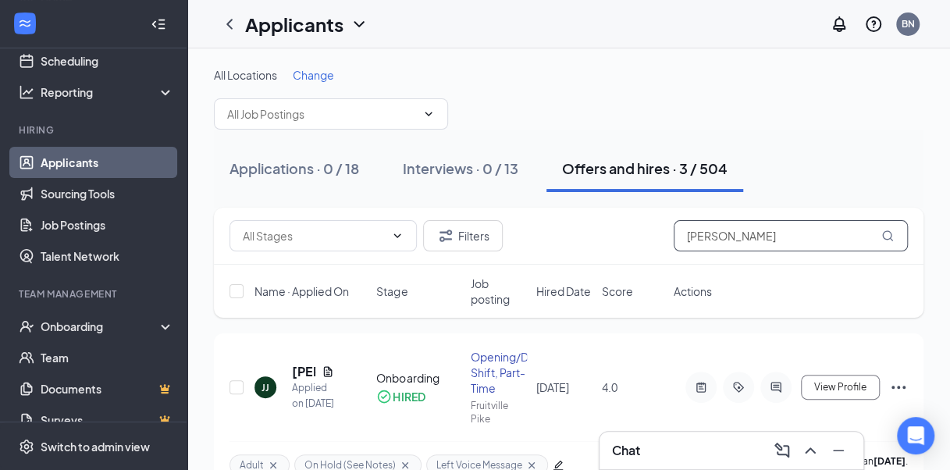
drag, startPoint x: 749, startPoint y: 235, endPoint x: 608, endPoint y: 254, distance: 142.5
click at [608, 254] on div "Filters james" at bounding box center [568, 236] width 709 height 57
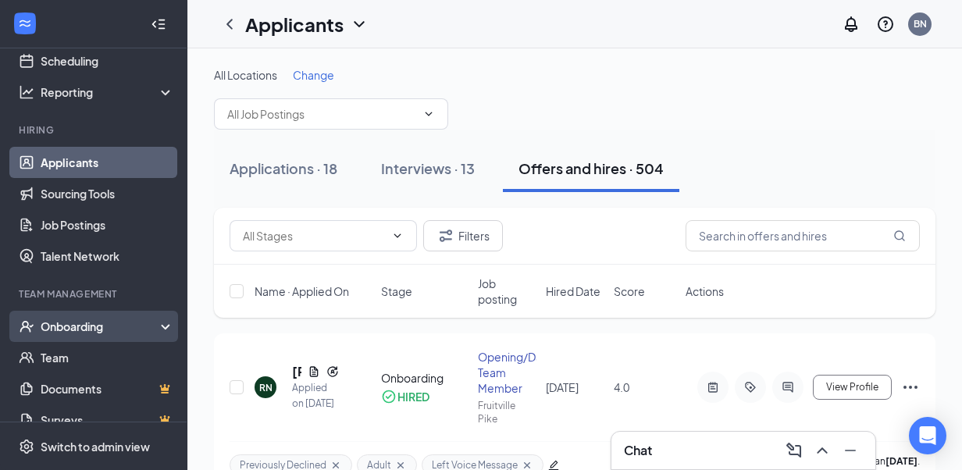
click at [80, 329] on div "Onboarding" at bounding box center [101, 326] width 120 height 16
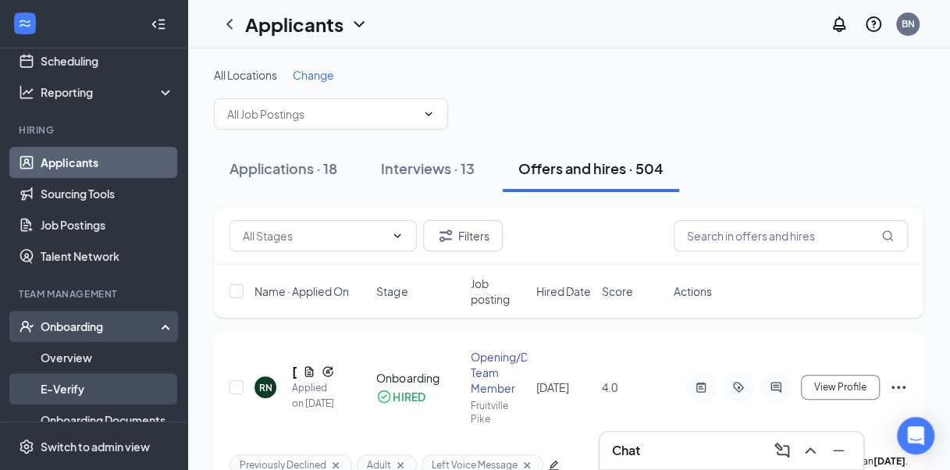
click at [67, 376] on link "E-Verify" at bounding box center [107, 388] width 133 height 31
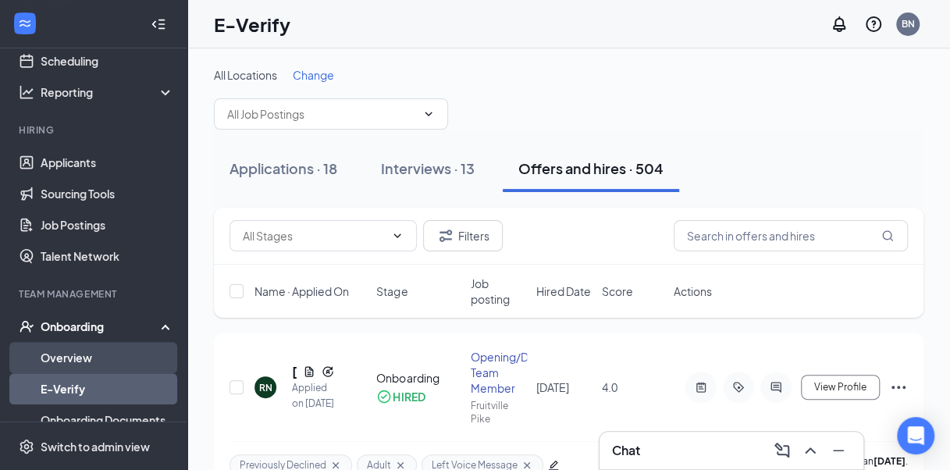
click at [74, 357] on link "Overview" at bounding box center [107, 357] width 133 height 31
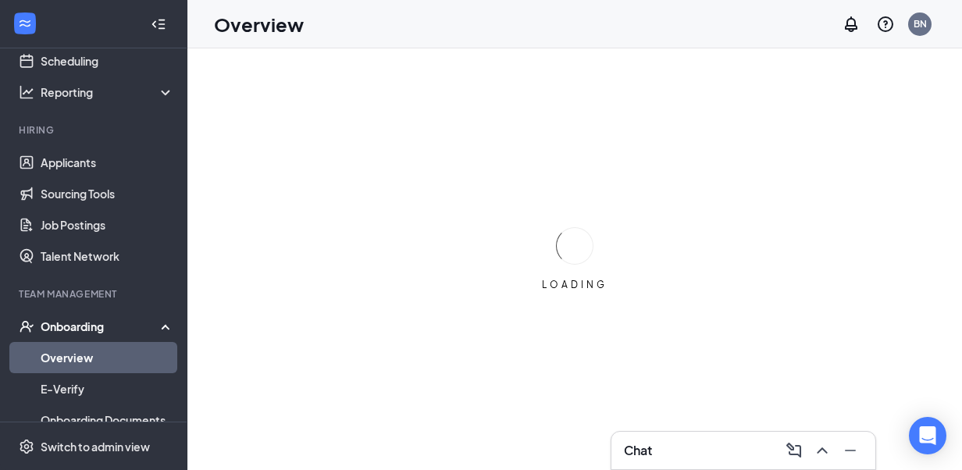
click at [74, 356] on link "Overview" at bounding box center [107, 357] width 133 height 31
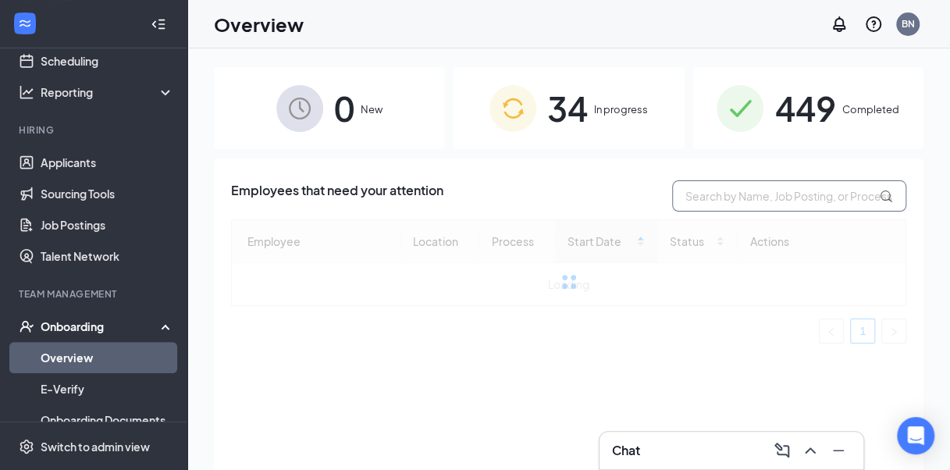
click at [704, 201] on input "text" at bounding box center [789, 195] width 234 height 31
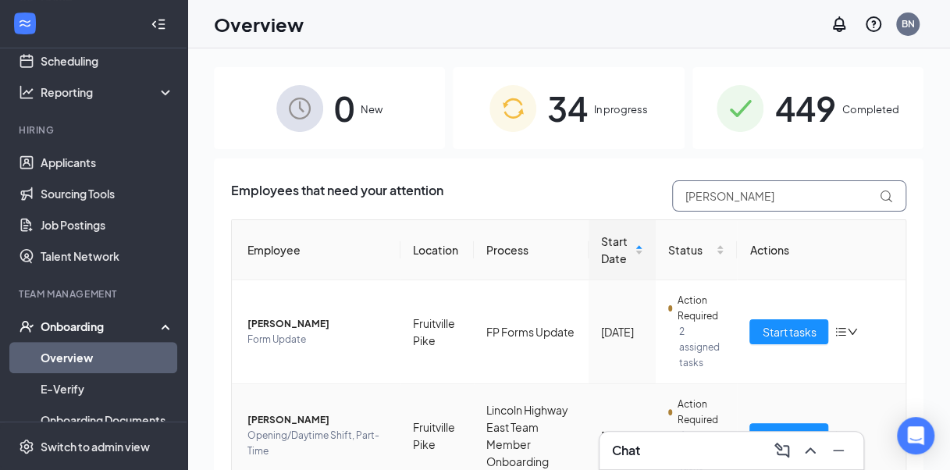
type input "james"
click at [278, 422] on span "James DeJesus" at bounding box center [317, 420] width 140 height 16
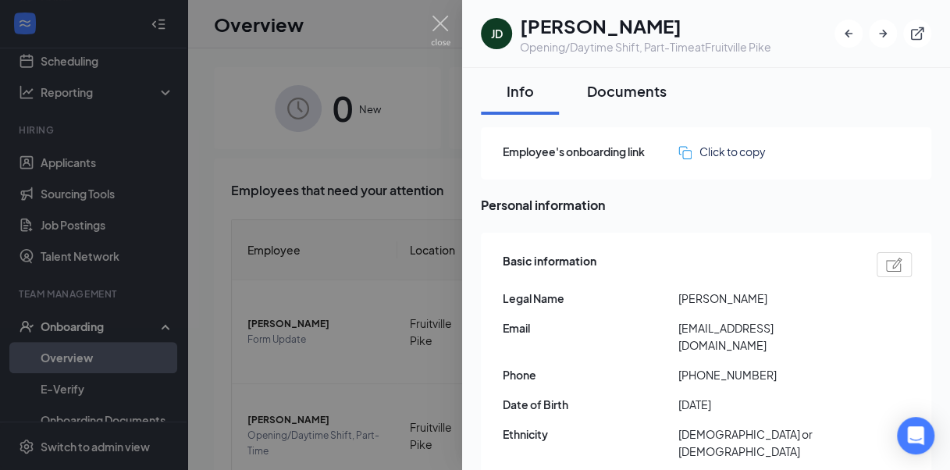
click at [588, 101] on button "Documents" at bounding box center [626, 91] width 111 height 47
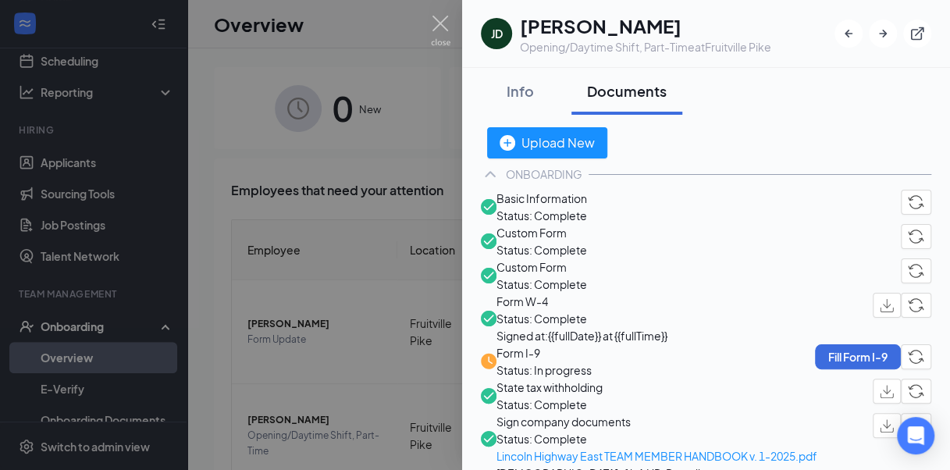
click at [542, 276] on span "Custom Form" at bounding box center [541, 266] width 91 height 17
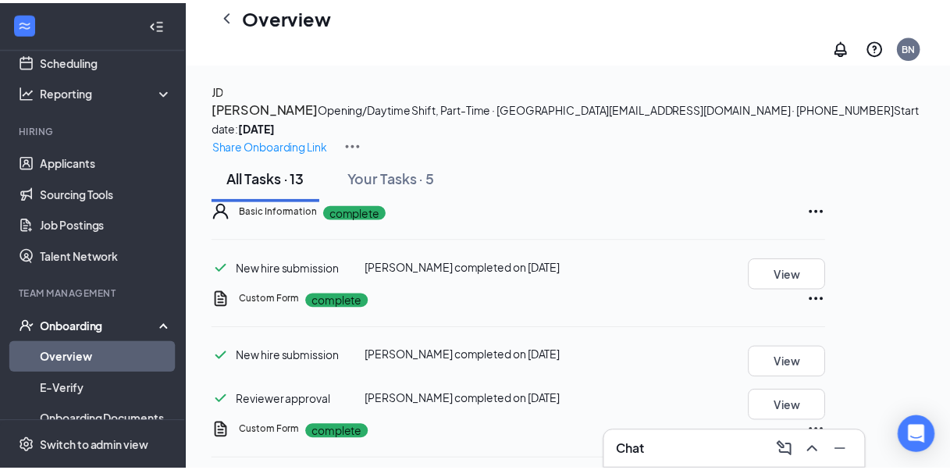
scroll to position [579, 0]
